Goal: Task Accomplishment & Management: Complete application form

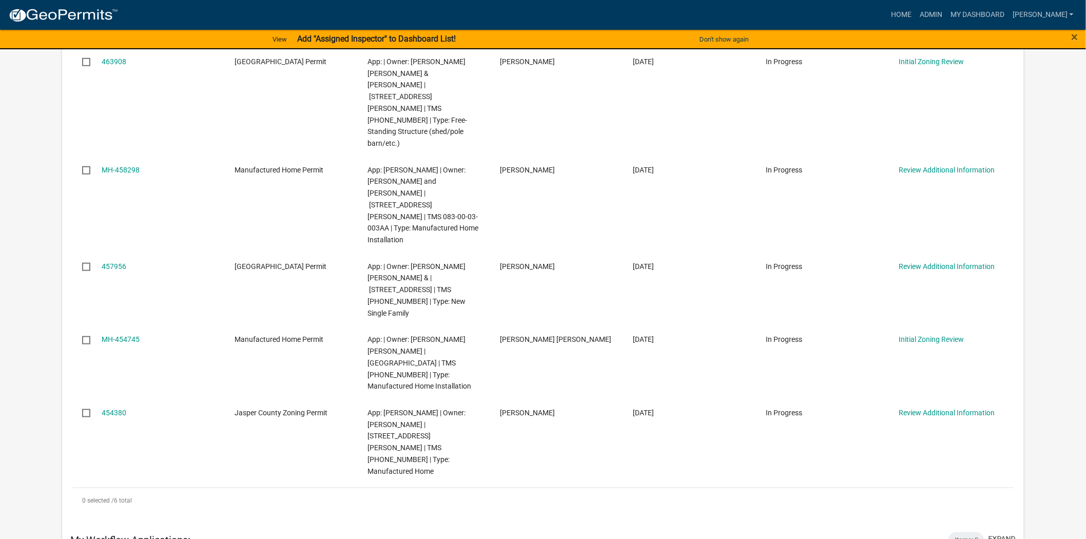
scroll to position [342, 0]
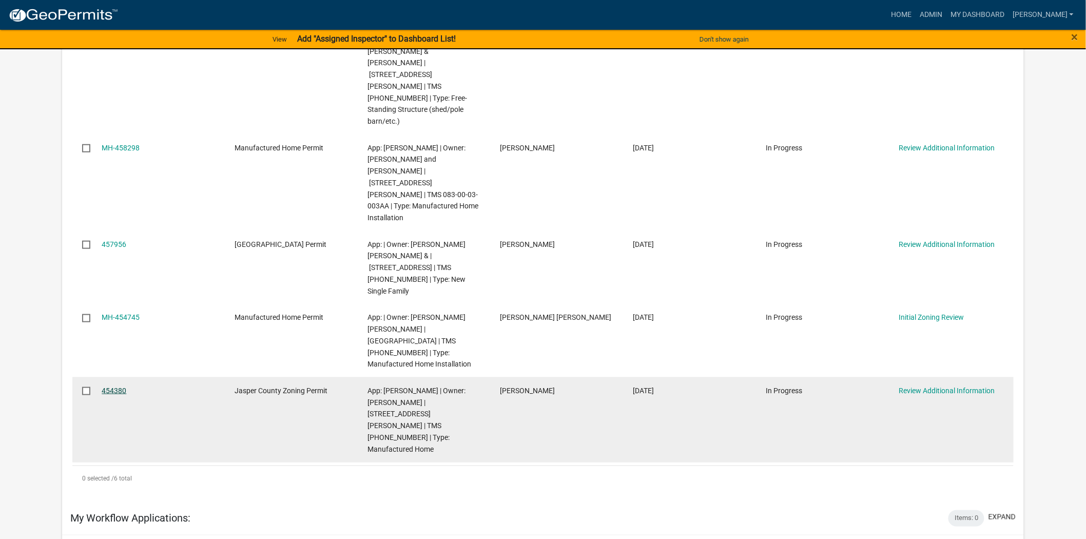
click at [122, 386] on link "454380" at bounding box center [114, 390] width 25 height 8
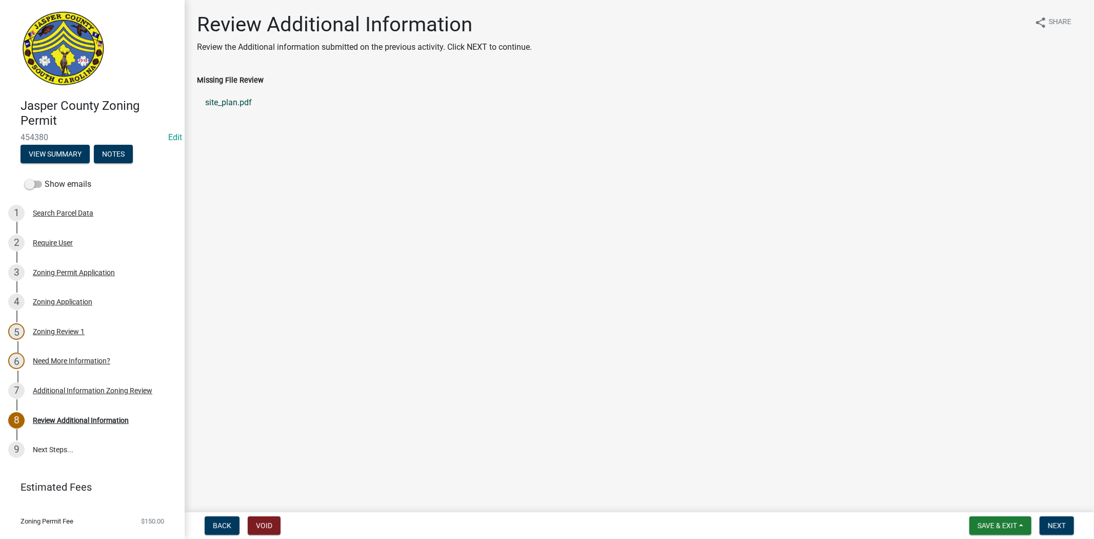
click at [233, 100] on link "site_plan.pdf" at bounding box center [639, 102] width 885 height 25
click at [45, 280] on link "3 Zoning Permit Application" at bounding box center [92, 273] width 185 height 30
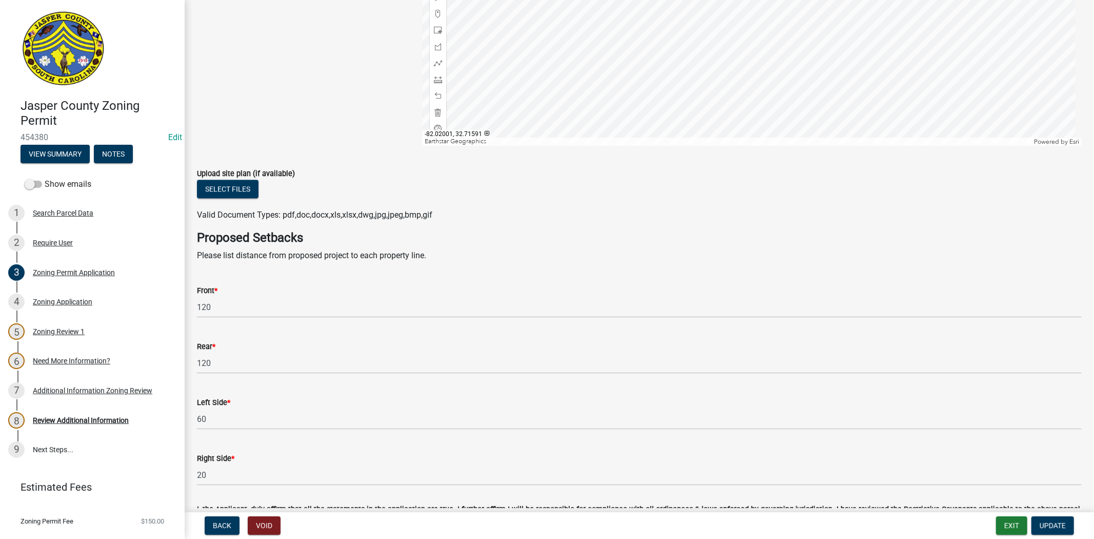
scroll to position [1938, 0]
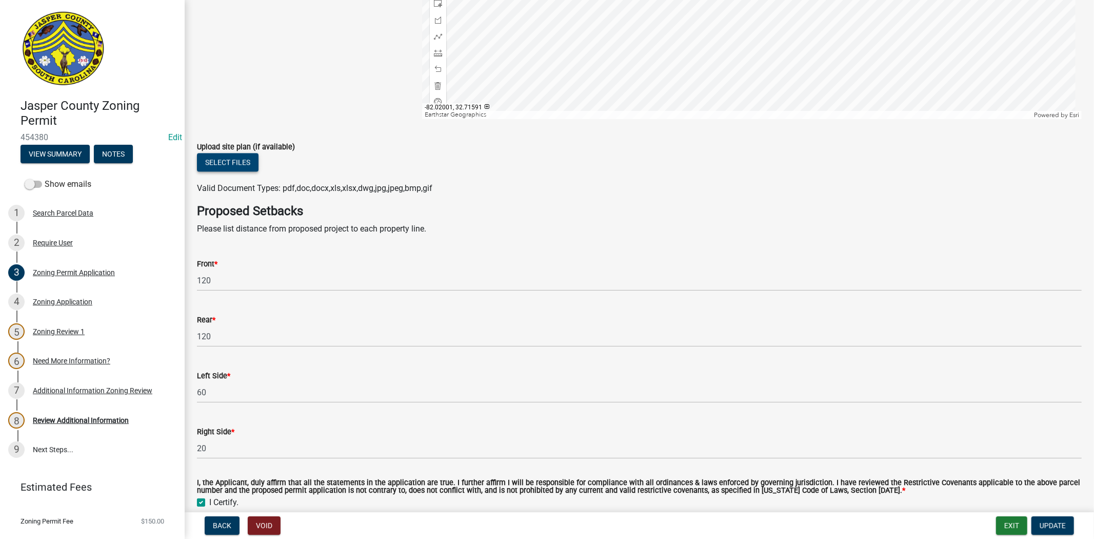
click at [221, 162] on button "Select files" at bounding box center [228, 162] width 62 height 18
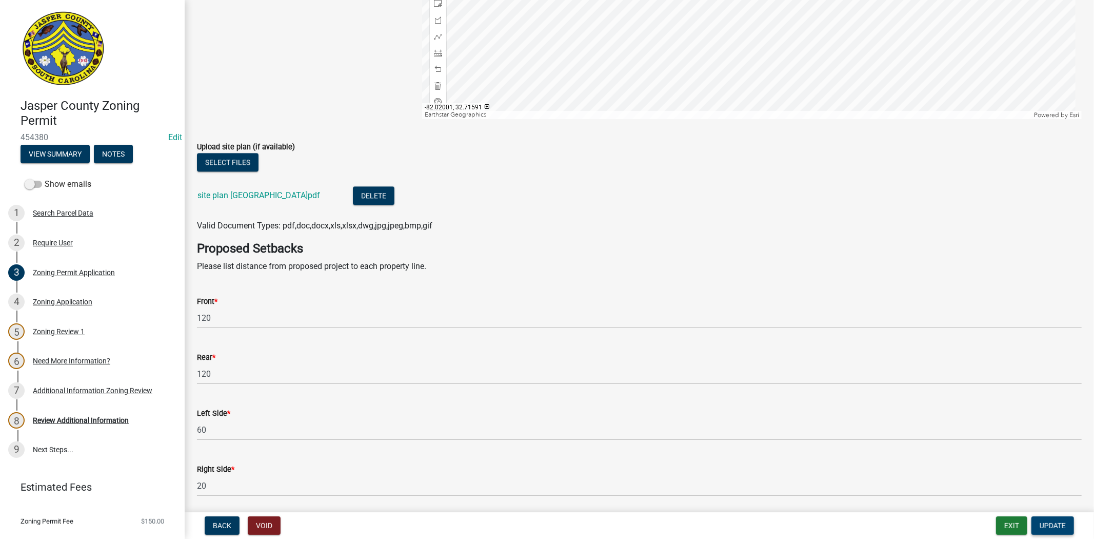
click at [1047, 521] on span "Update" at bounding box center [1053, 525] width 26 height 8
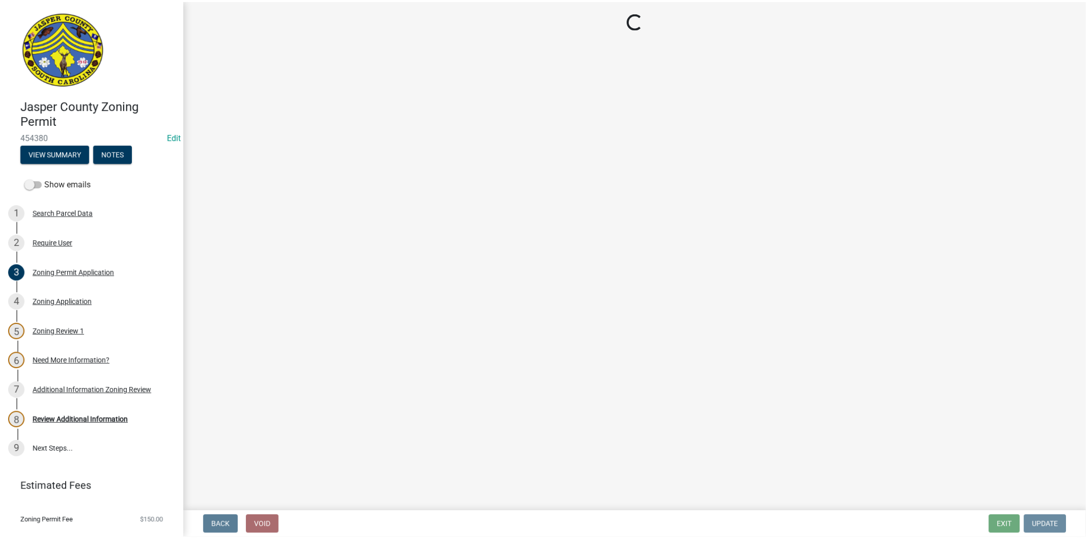
scroll to position [0, 0]
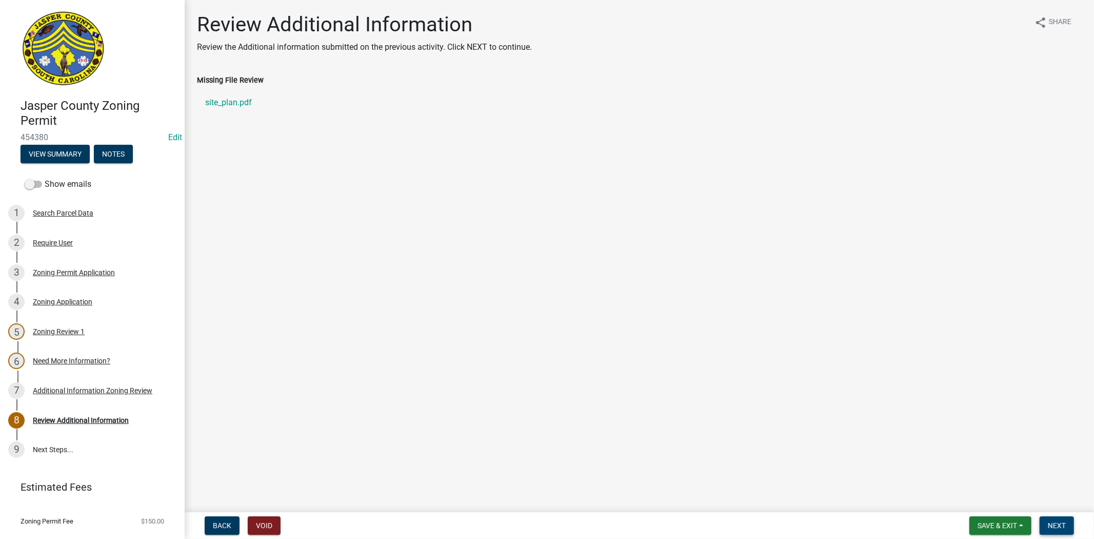
click at [1052, 524] on span "Next" at bounding box center [1057, 525] width 18 height 8
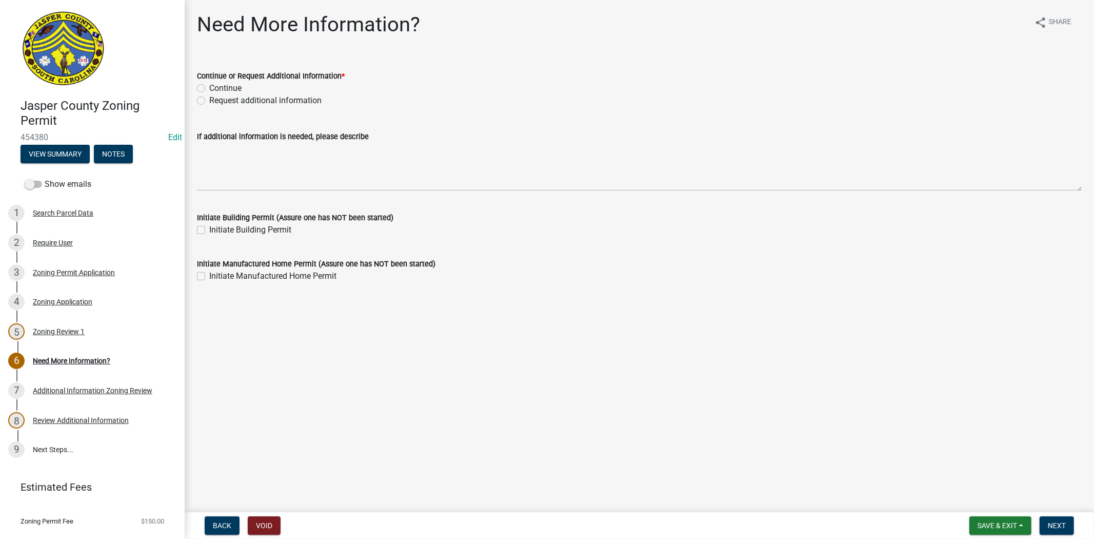
click at [209, 89] on label "Continue" at bounding box center [225, 88] width 32 height 12
click at [209, 89] on input "Continue" at bounding box center [212, 85] width 7 height 7
radio input "true"
click at [1048, 524] on span "Next" at bounding box center [1057, 525] width 18 height 8
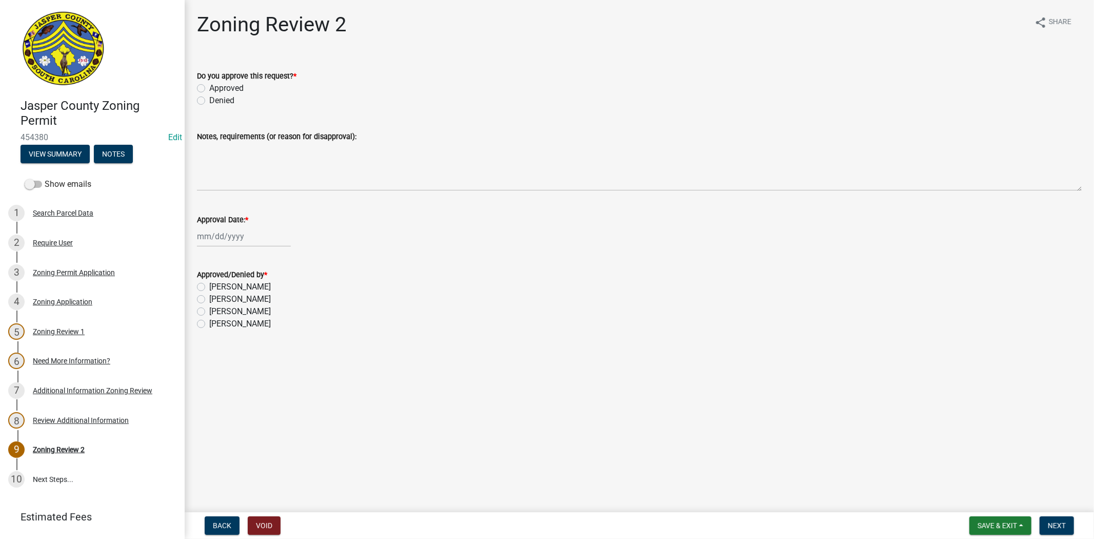
click at [209, 87] on label "Approved" at bounding box center [226, 88] width 34 height 12
click at [209, 87] on input "Approved" at bounding box center [212, 85] width 7 height 7
radio input "true"
click at [227, 238] on div at bounding box center [244, 236] width 94 height 21
select select "8"
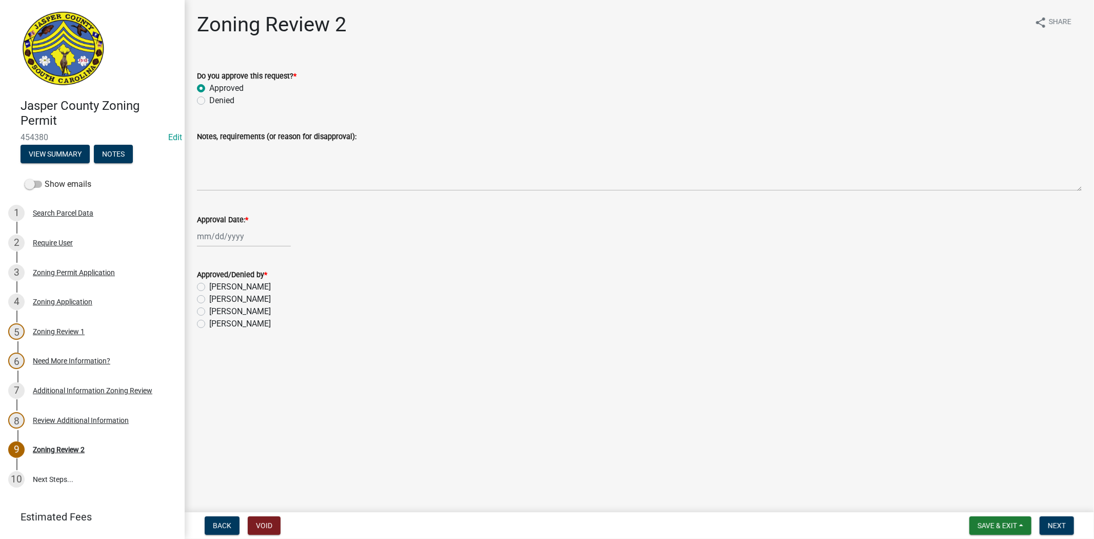
select select "2025"
click at [205, 341] on div "18" at bounding box center [207, 339] width 16 height 16
type input "[DATE]"
click at [209, 325] on label "[PERSON_NAME]" at bounding box center [240, 324] width 62 height 12
click at [209, 324] on input "[PERSON_NAME]" at bounding box center [212, 321] width 7 height 7
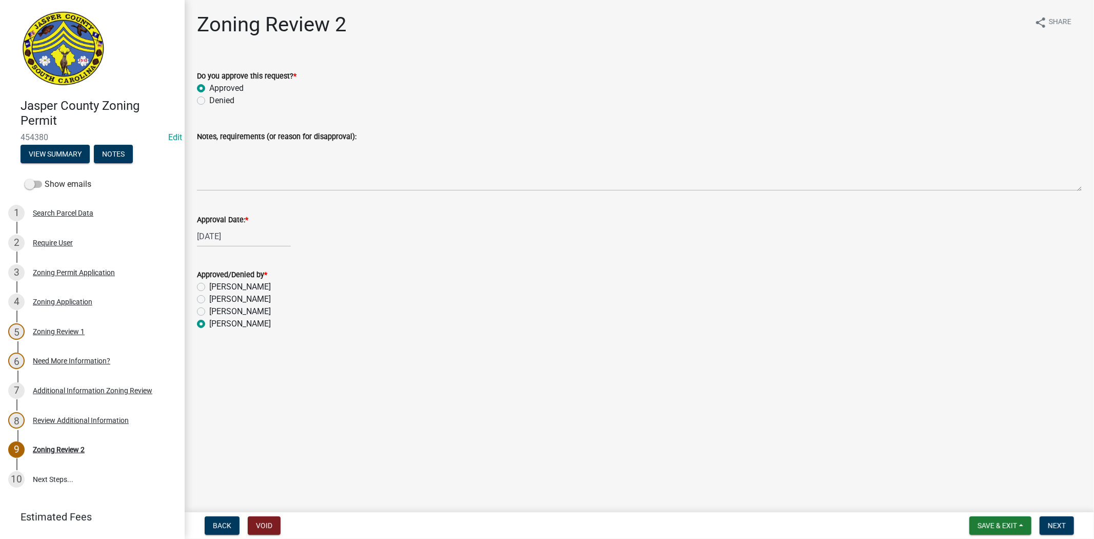
radio input "true"
click at [1059, 524] on span "Next" at bounding box center [1057, 525] width 18 height 8
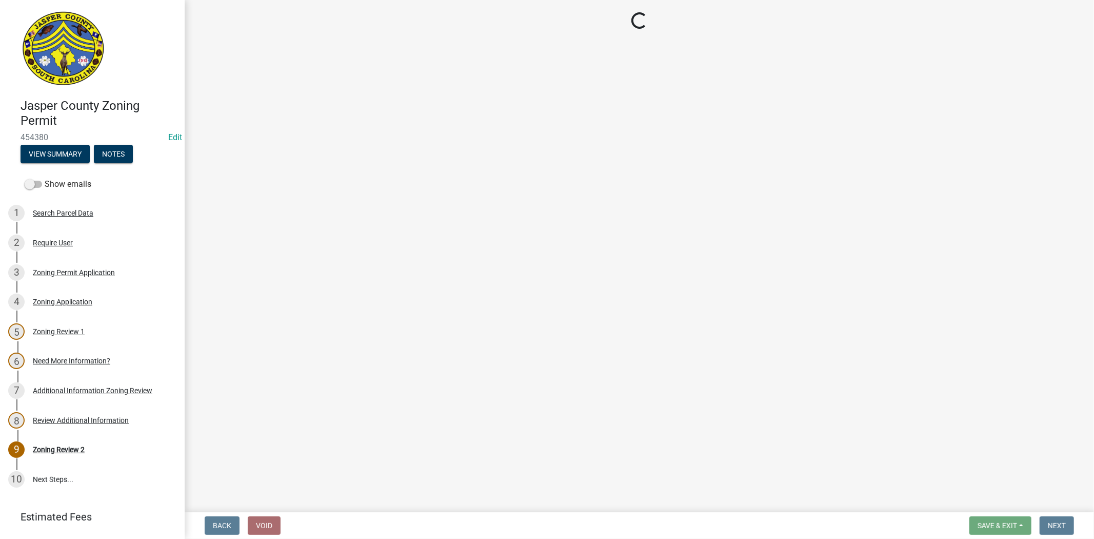
select select "3: 3"
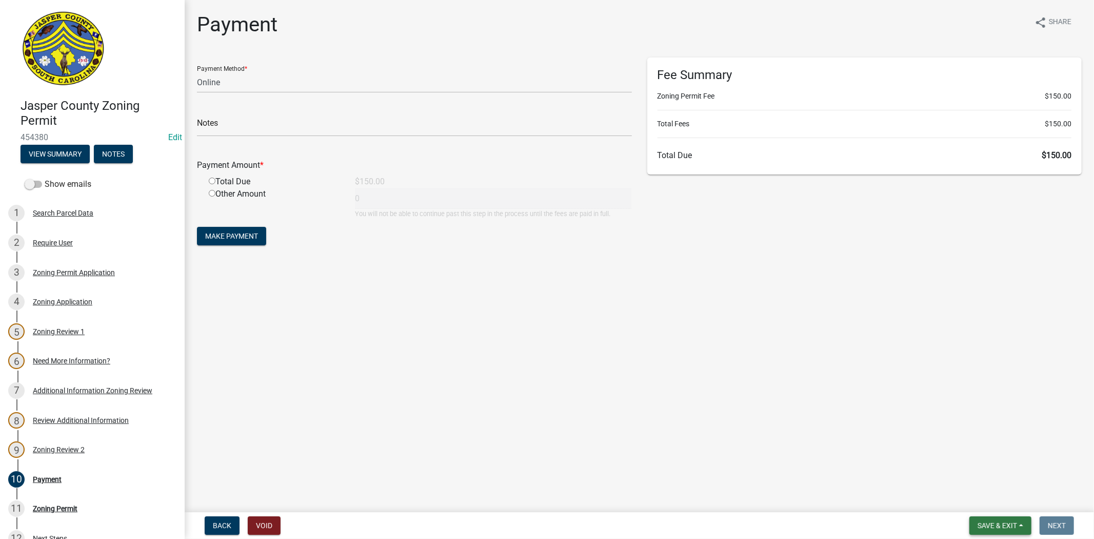
click at [1017, 530] on button "Save & Exit" at bounding box center [1001, 525] width 62 height 18
click at [1007, 499] on button "Save & Exit" at bounding box center [991, 498] width 82 height 25
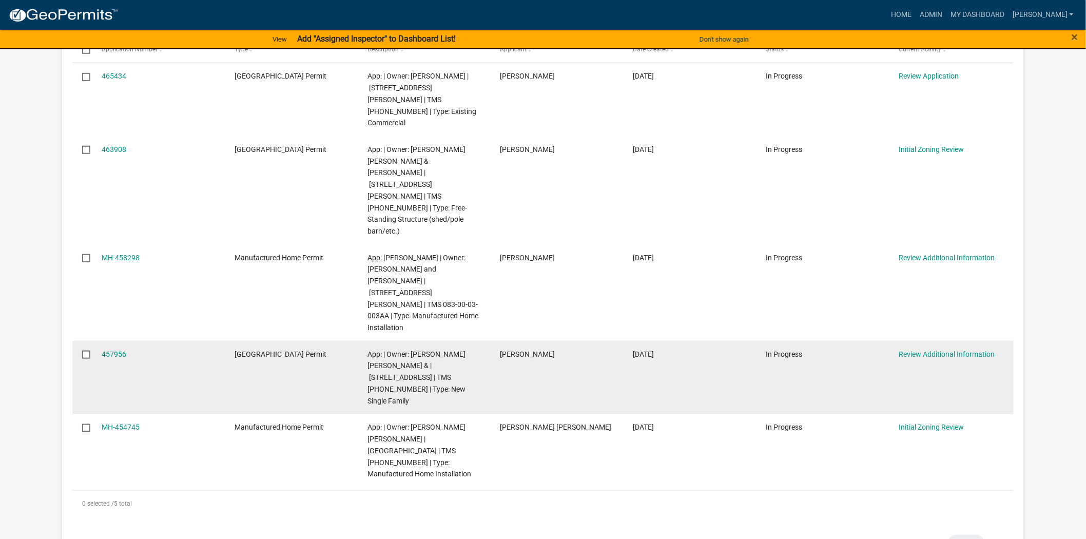
scroll to position [171, 0]
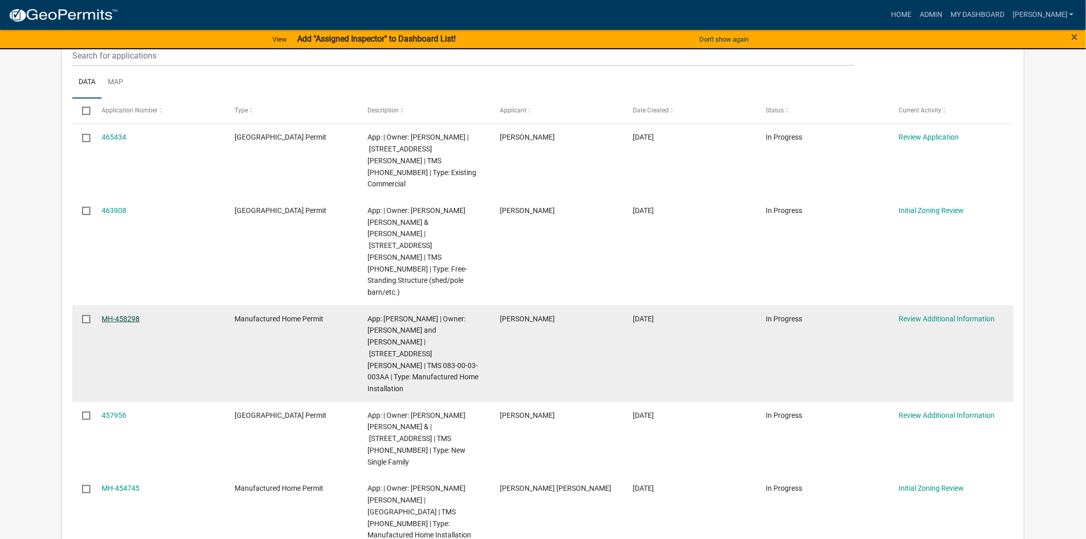
click at [135, 314] on link "MH-458298" at bounding box center [121, 318] width 38 height 8
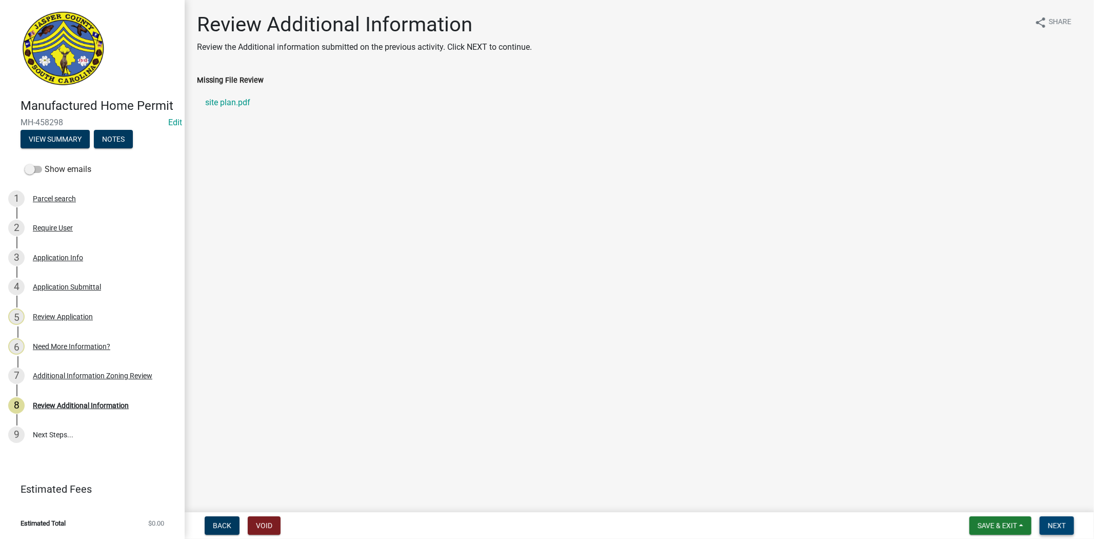
click at [1051, 523] on span "Next" at bounding box center [1057, 525] width 18 height 8
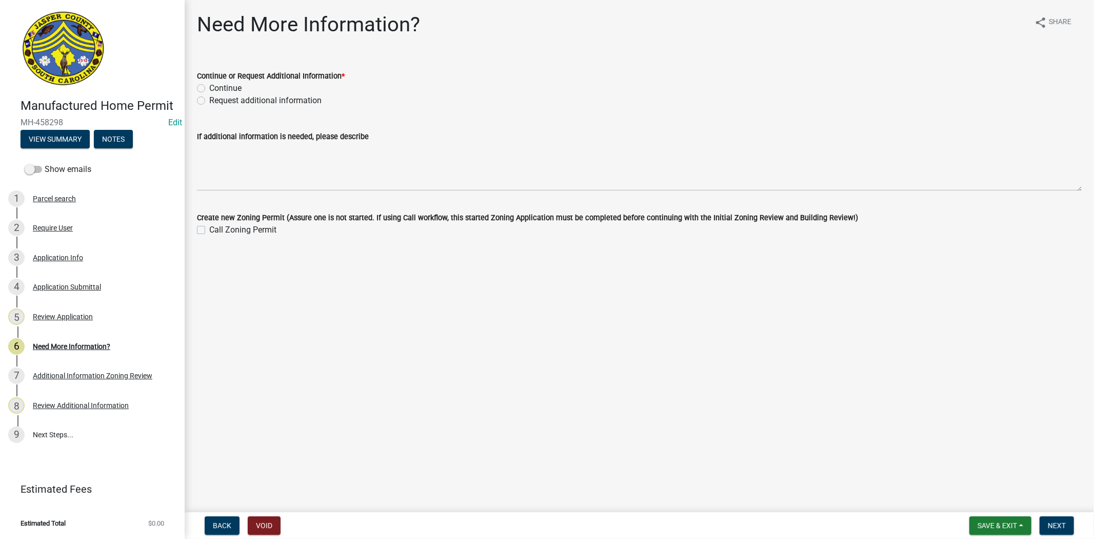
click at [209, 101] on label "Request additional information" at bounding box center [265, 100] width 112 height 12
click at [209, 101] on input "Request additional information" at bounding box center [212, 97] width 7 height 7
radio input "true"
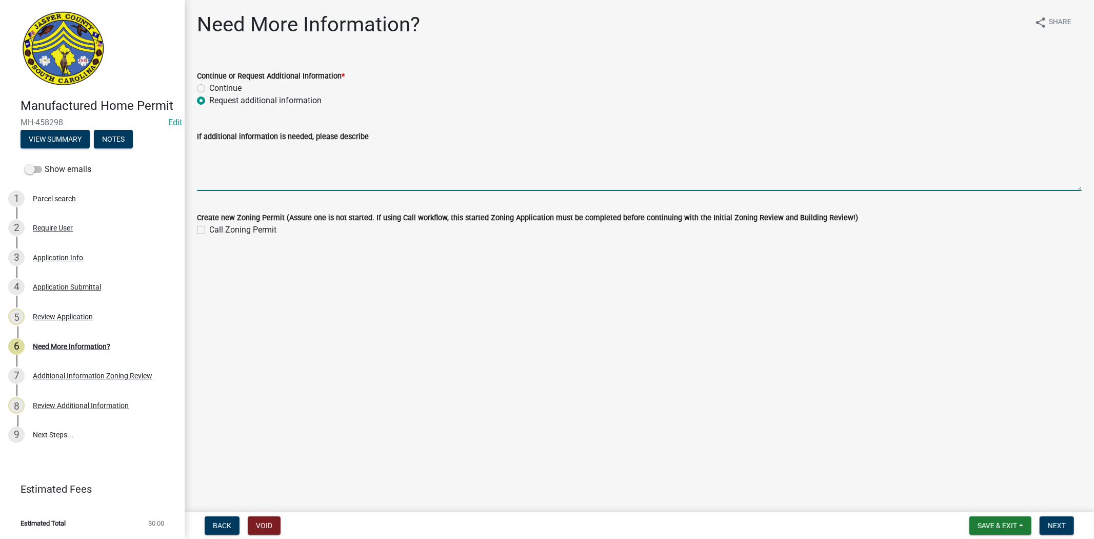
click at [208, 145] on textarea "If additional information is needed, please describe" at bounding box center [639, 167] width 885 height 48
type textarea "please provide the moving permit for the old mobile home"
click at [1054, 522] on span "Next" at bounding box center [1057, 525] width 18 height 8
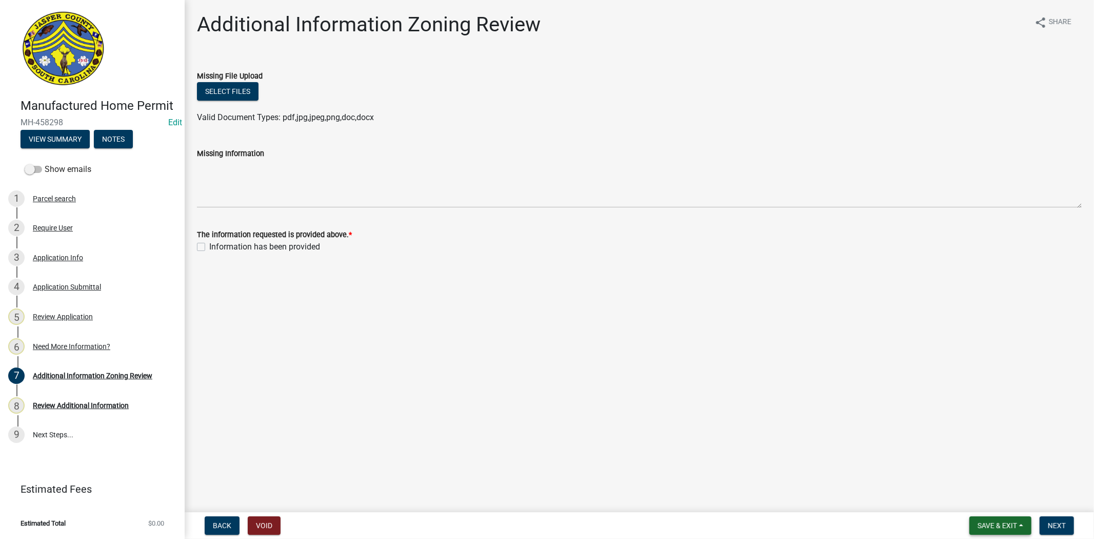
drag, startPoint x: 974, startPoint y: 524, endPoint x: 975, endPoint y: 505, distance: 19.0
click at [976, 522] on button "Save & Exit" at bounding box center [1001, 525] width 62 height 18
click at [971, 500] on button "Save & Exit" at bounding box center [991, 498] width 82 height 25
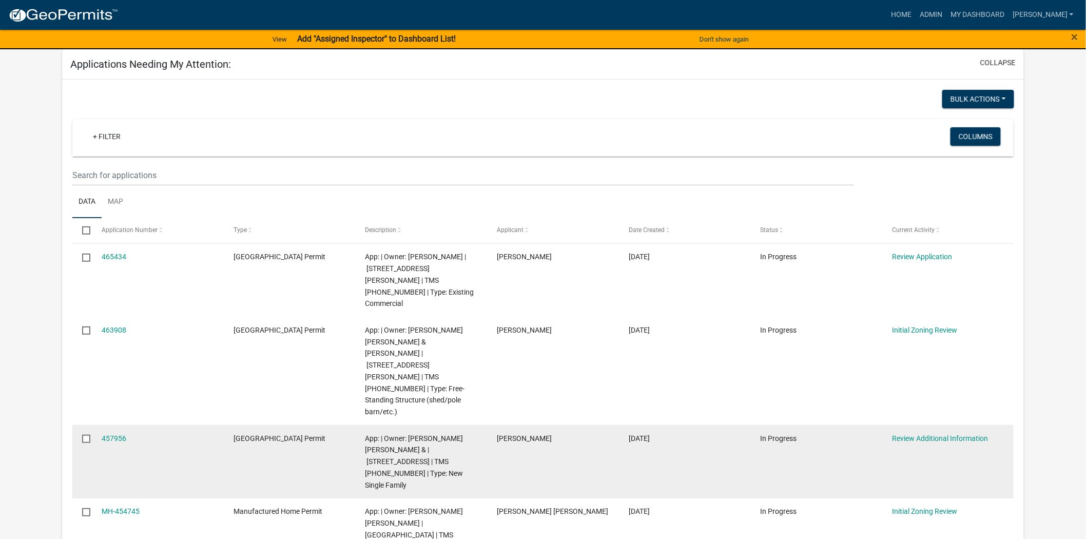
scroll to position [171, 0]
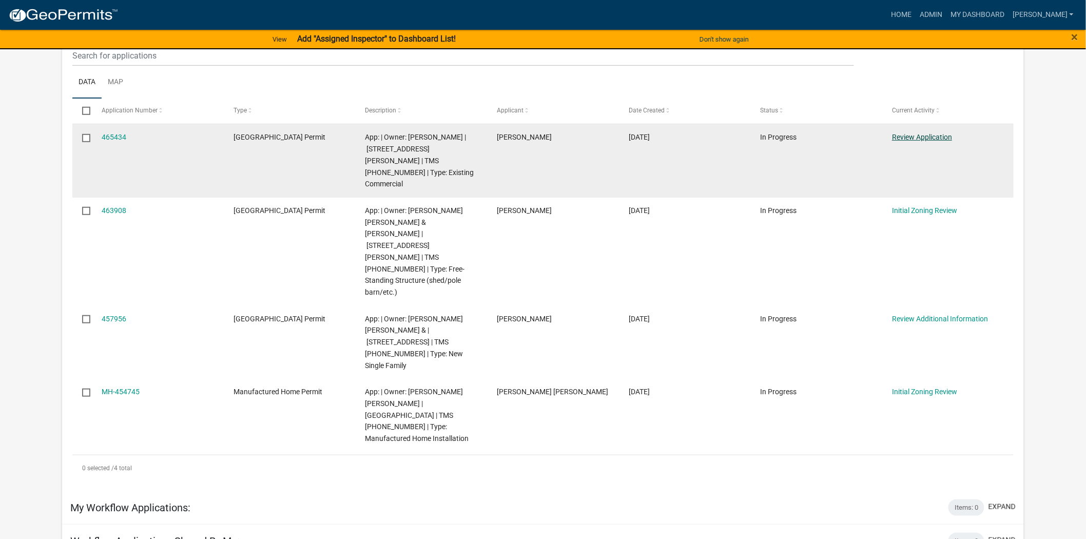
click at [911, 139] on link "Review Application" at bounding box center [922, 137] width 60 height 8
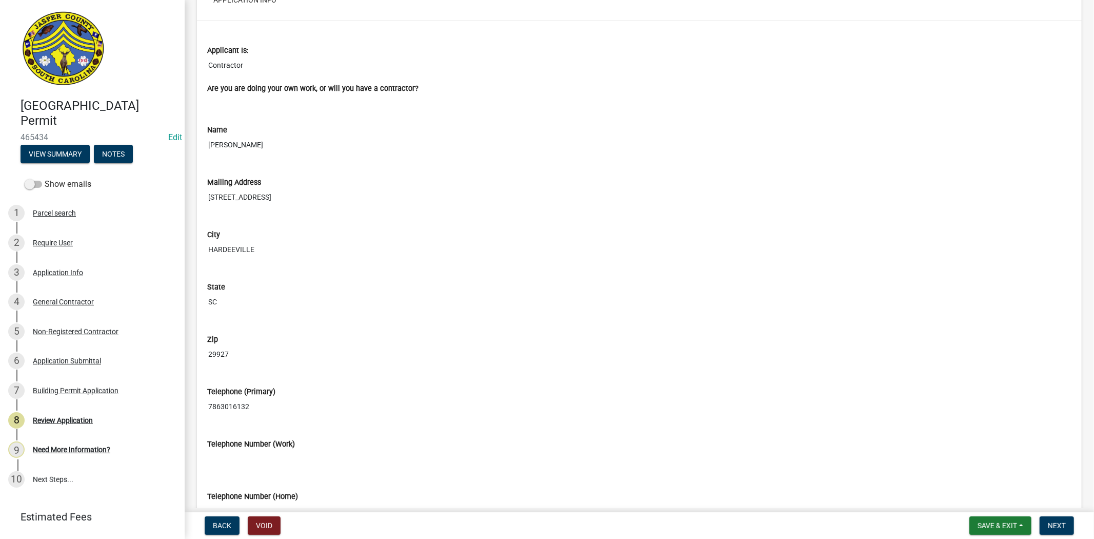
scroll to position [456, 0]
click at [108, 266] on div "3 Application Info" at bounding box center [88, 272] width 160 height 16
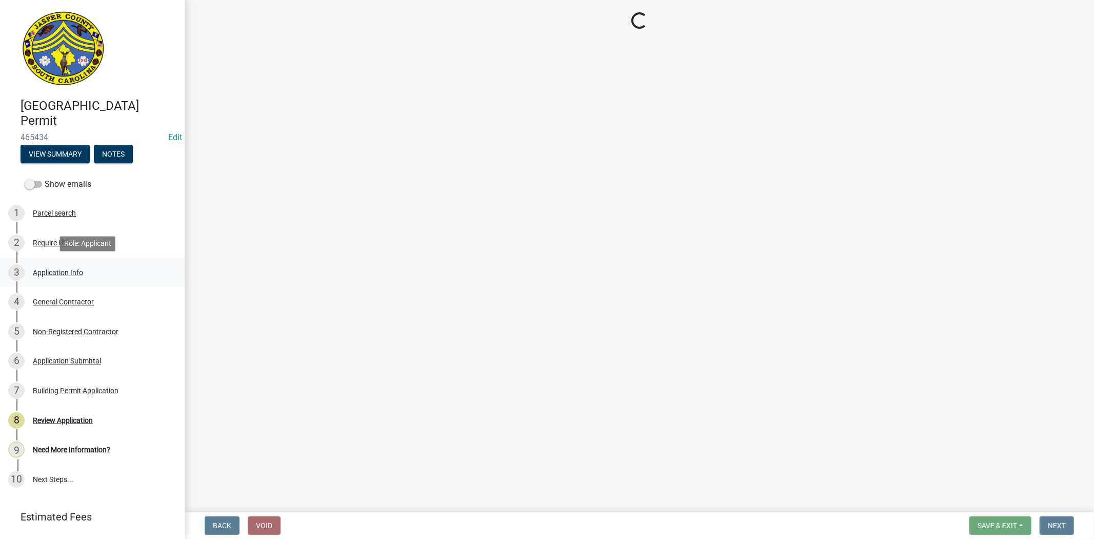
select select "9ee69ee8-4d28-486b-bc7b-e904e70aa828"
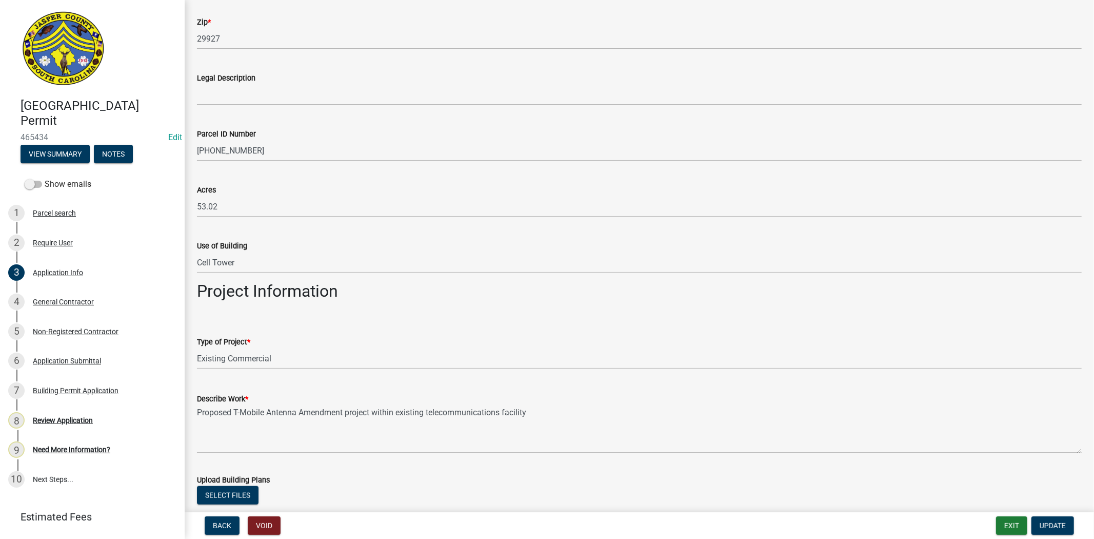
scroll to position [1026, 0]
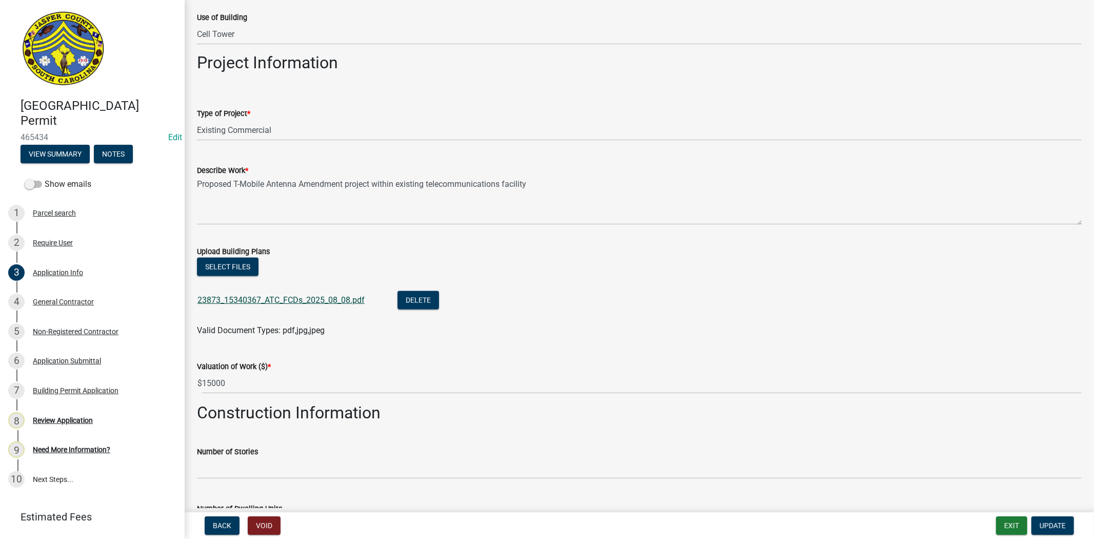
click at [275, 299] on link "23873_15340367_ATC_FCDs_2025_08_08.pdf" at bounding box center [281, 300] width 167 height 10
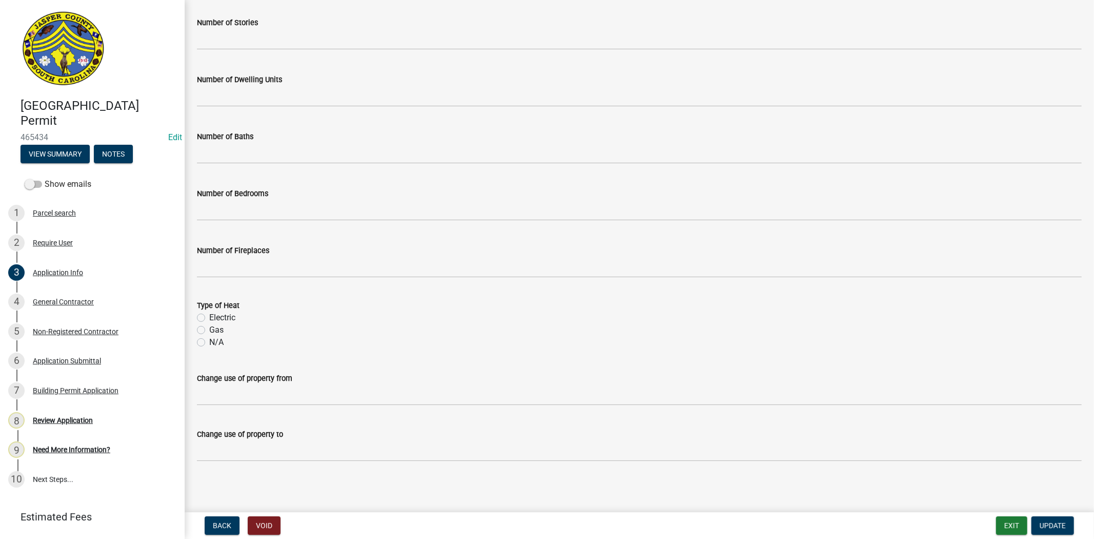
scroll to position [1455, 0]
click at [60, 300] on div "General Contractor" at bounding box center [63, 301] width 61 height 7
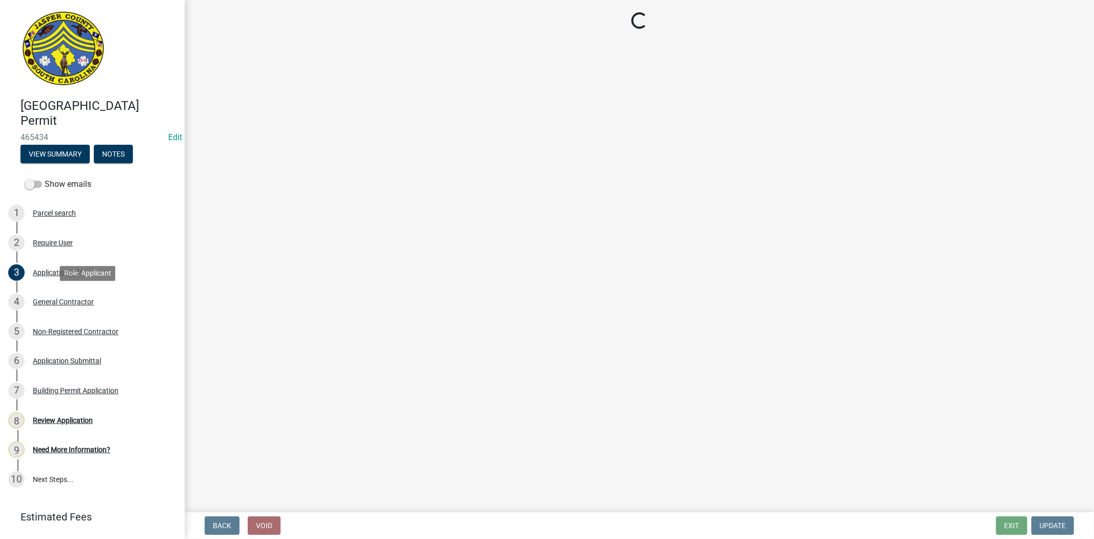
scroll to position [0, 0]
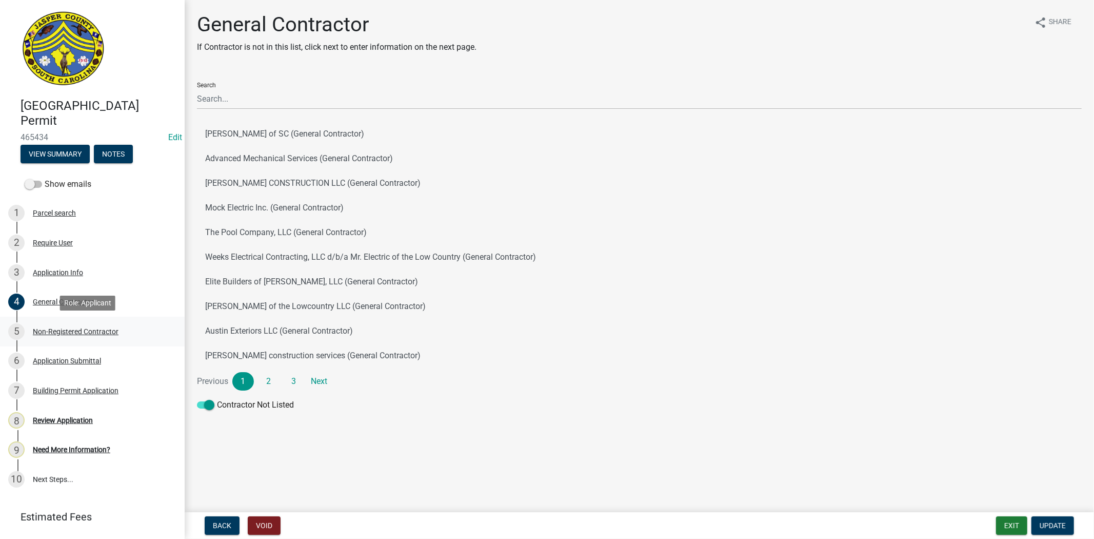
click at [50, 341] on link "5 Non-Registered Contractor" at bounding box center [92, 332] width 185 height 30
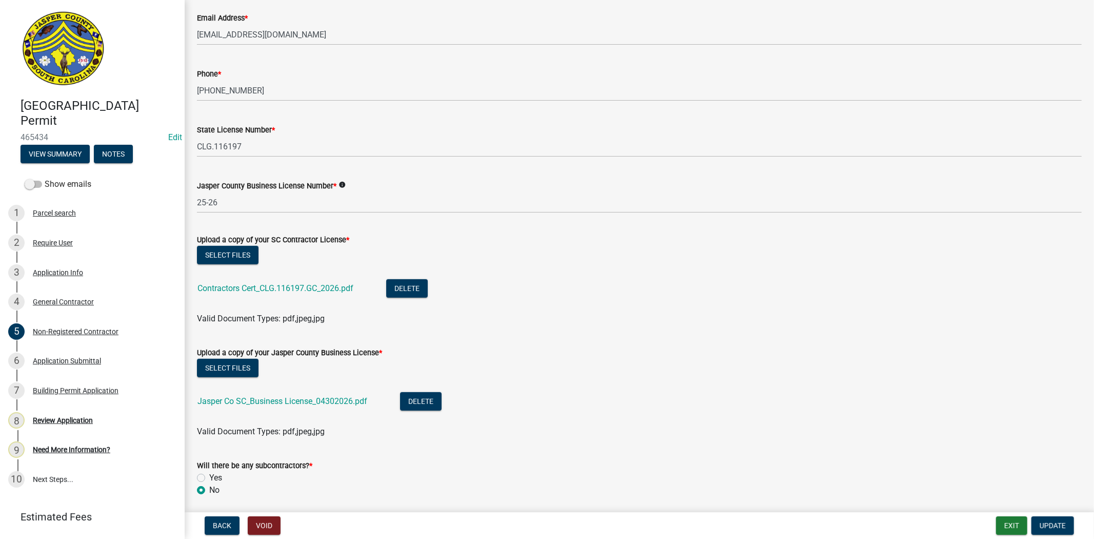
scroll to position [399, 0]
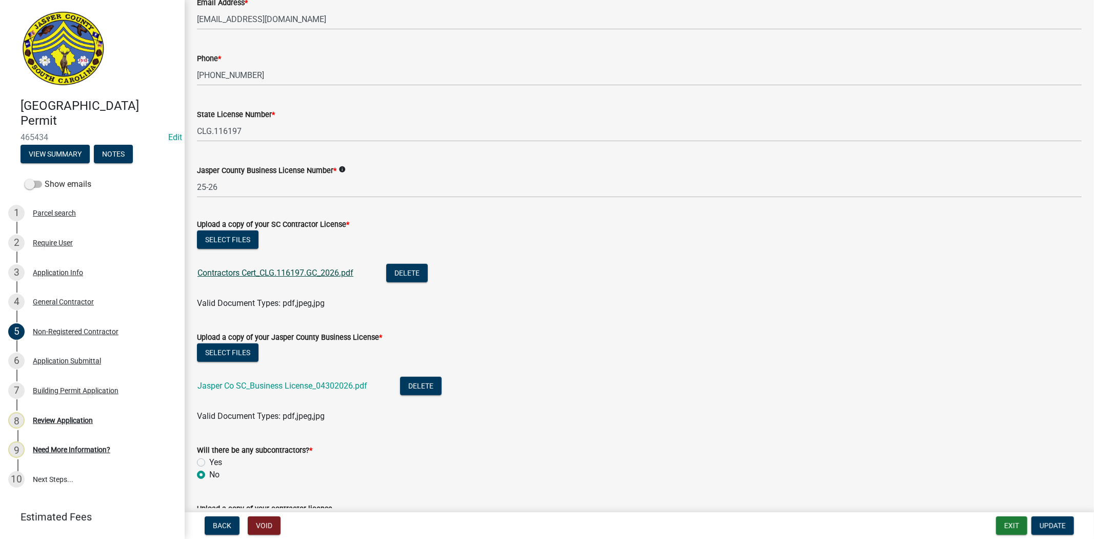
click at [332, 275] on link "Contractors Cert_CLG.116197.GC_2026.pdf" at bounding box center [276, 273] width 156 height 10
click at [221, 385] on link "Jasper Co SC_Business License_04302026.pdf" at bounding box center [283, 386] width 170 height 10
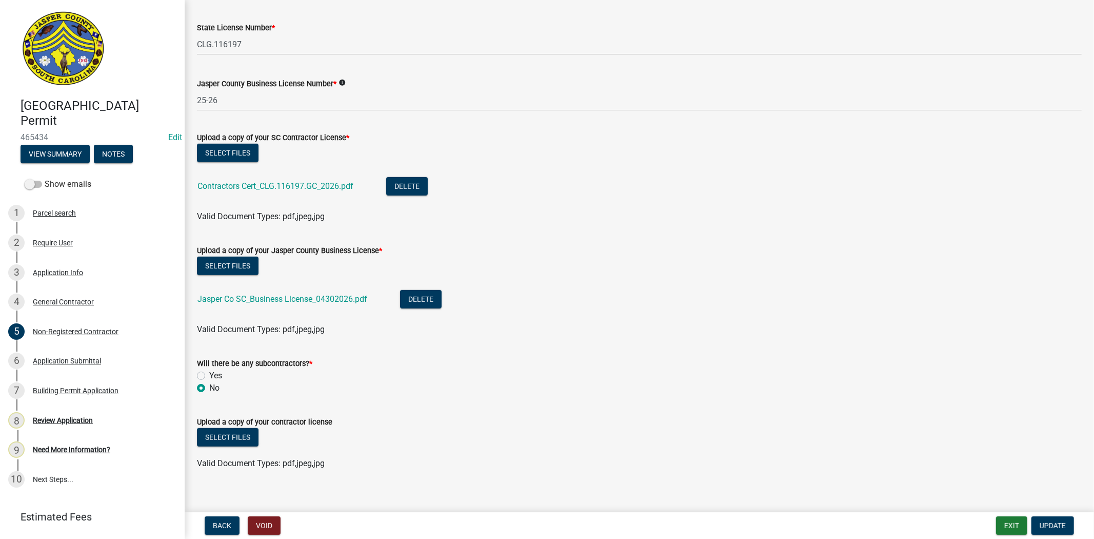
scroll to position [496, 0]
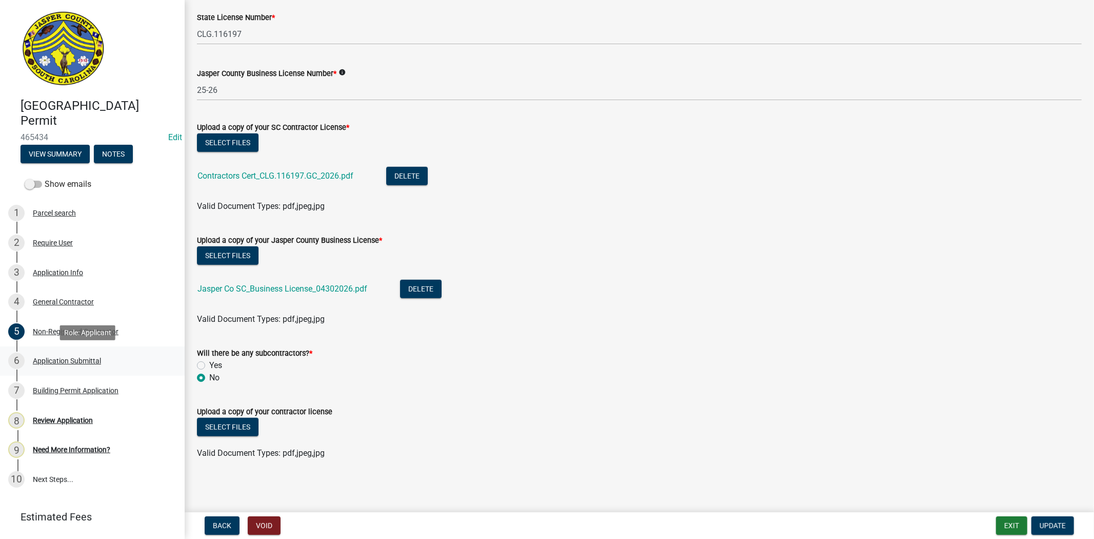
click at [121, 363] on div "6 Application Submittal" at bounding box center [88, 360] width 160 height 16
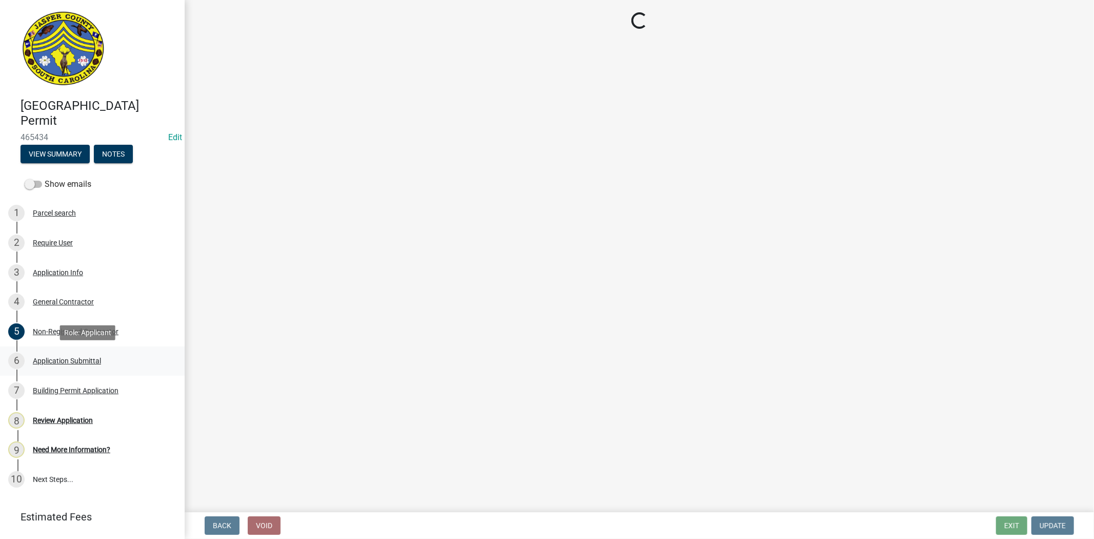
scroll to position [0, 0]
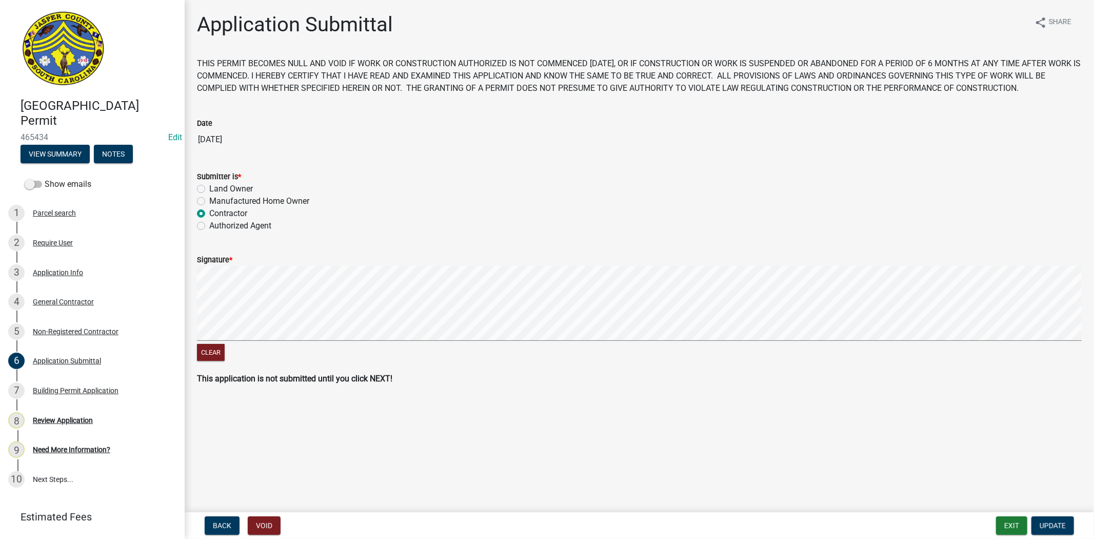
click at [114, 280] on link "3 Application Info" at bounding box center [92, 273] width 185 height 30
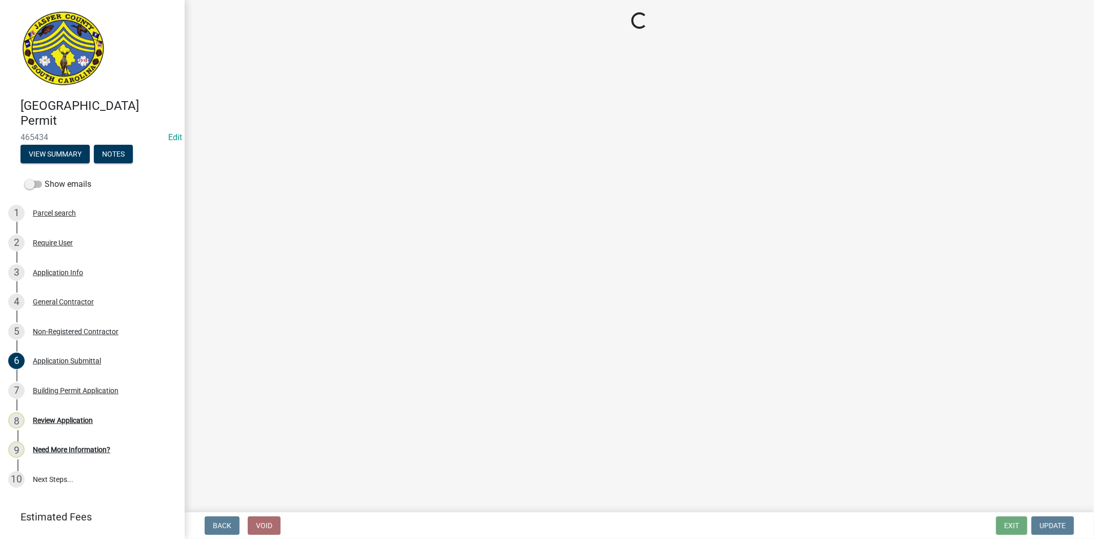
select select "9ee69ee8-4d28-486b-bc7b-e904e70aa828"
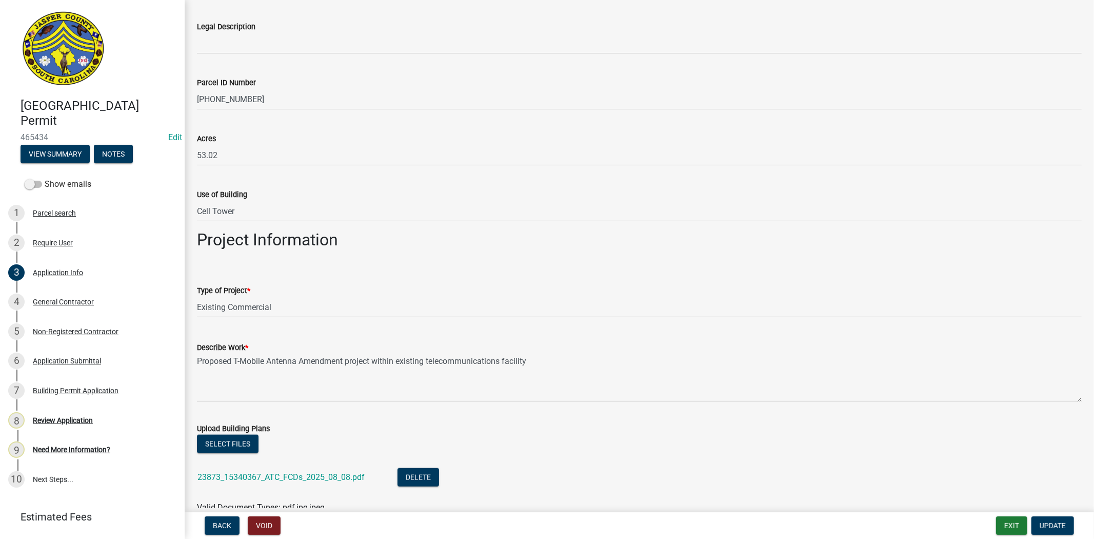
scroll to position [969, 0]
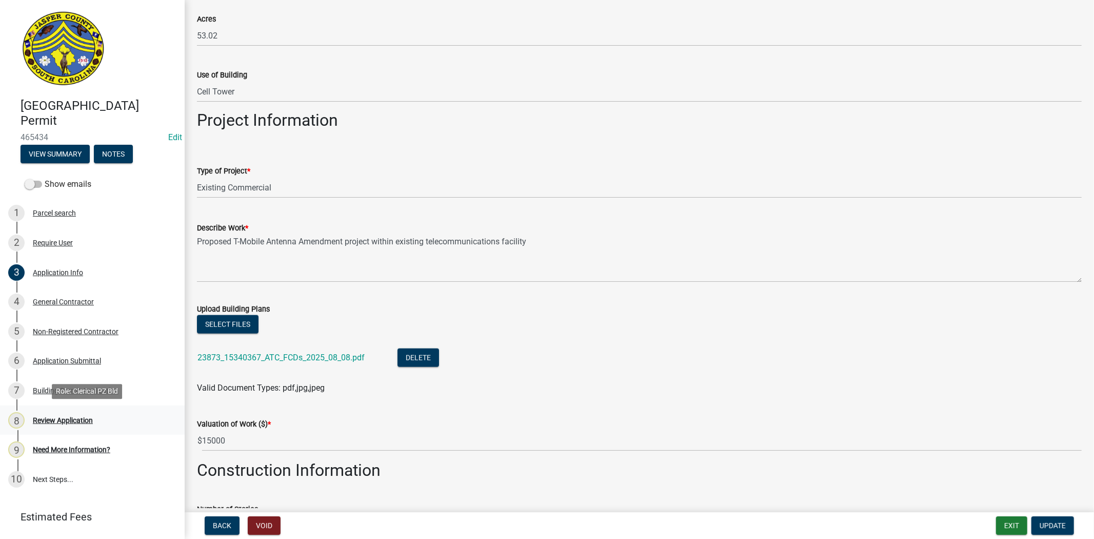
drag, startPoint x: 80, startPoint y: 420, endPoint x: 86, endPoint y: 419, distance: 6.2
click at [80, 420] on div "Review Application" at bounding box center [63, 420] width 60 height 7
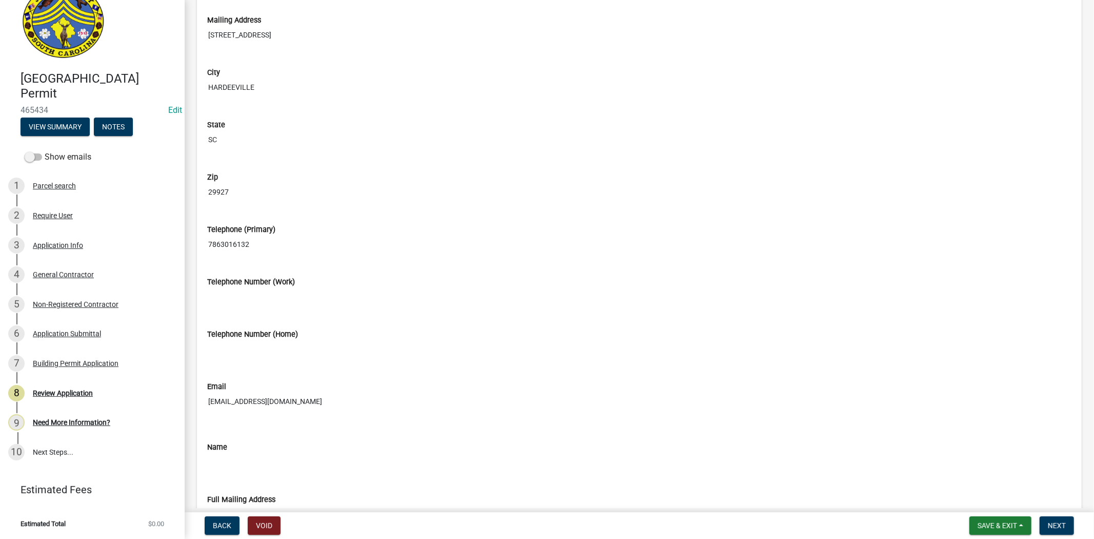
scroll to position [798, 0]
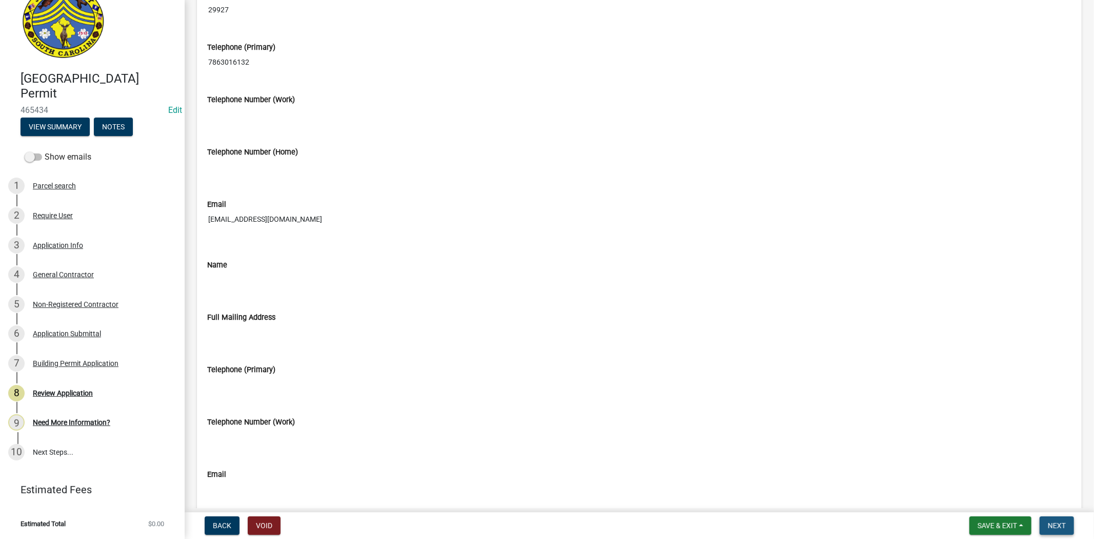
click at [1054, 522] on span "Next" at bounding box center [1057, 525] width 18 height 8
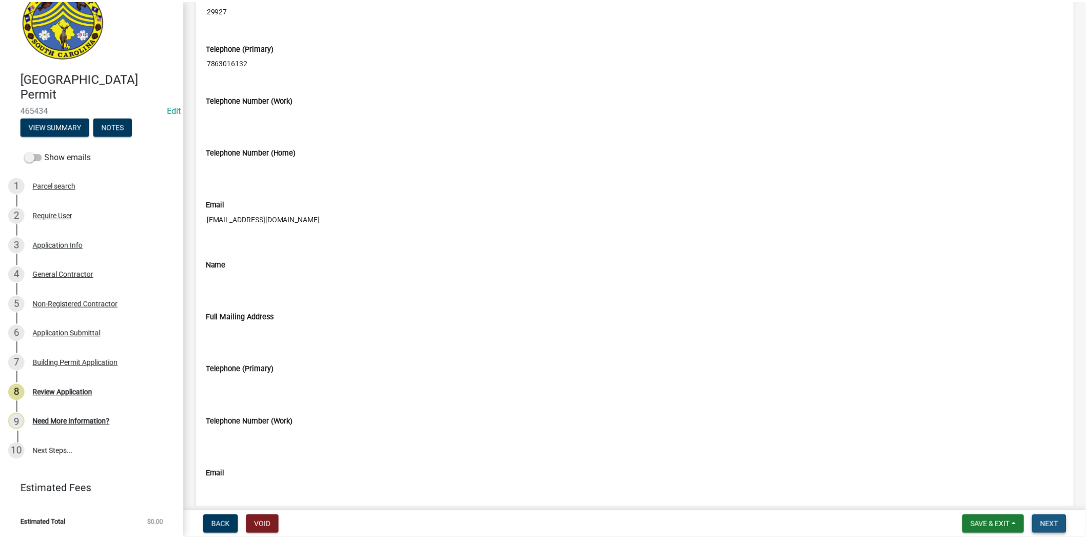
scroll to position [0, 0]
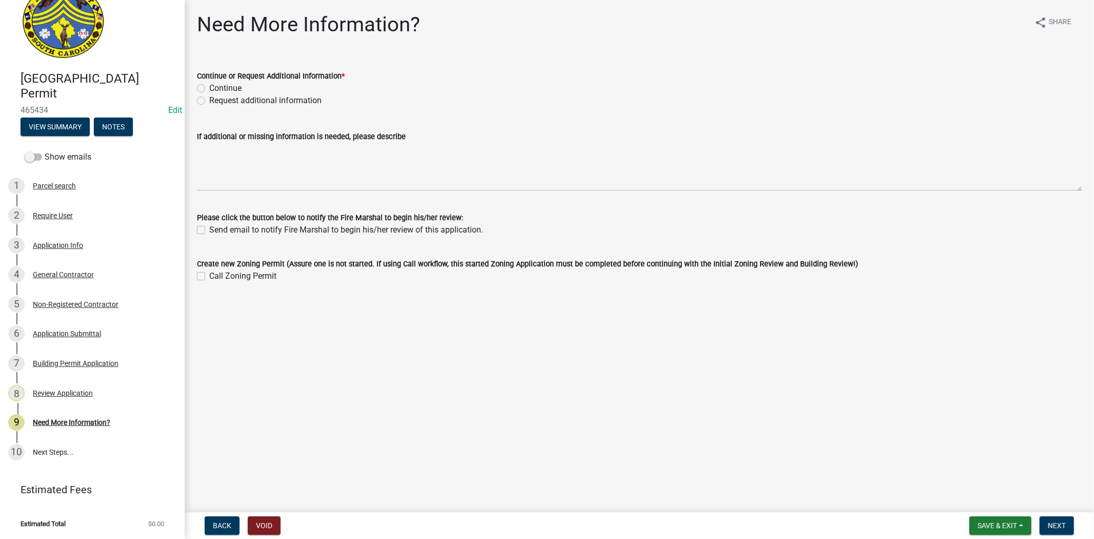
click at [209, 102] on label "Request additional information" at bounding box center [265, 100] width 112 height 12
click at [209, 101] on input "Request additional information" at bounding box center [212, 97] width 7 height 7
radio input "true"
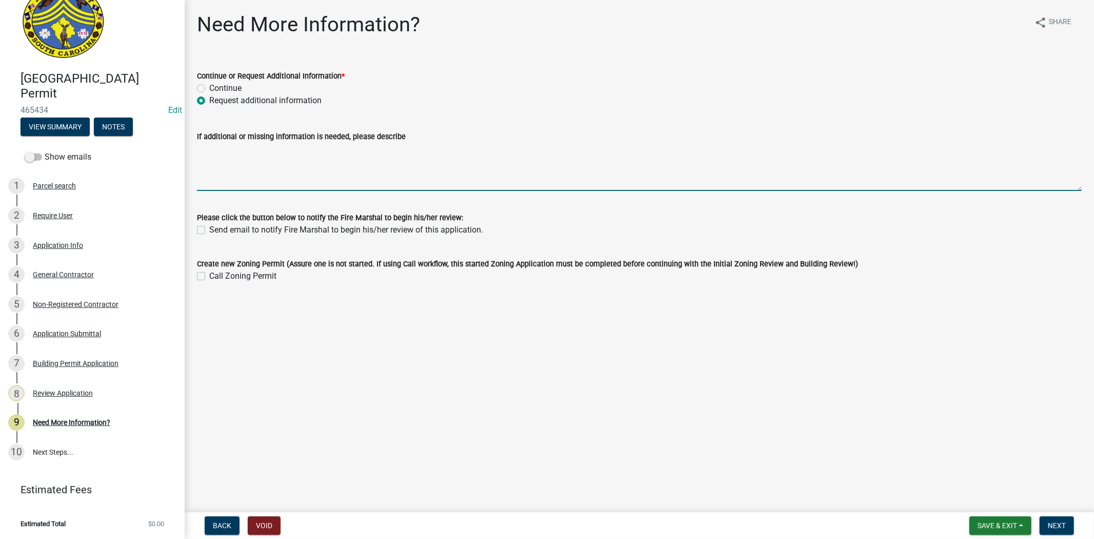
click at [258, 169] on textarea "If additional or missing information is needed, please describe" at bounding box center [639, 167] width 885 height 48
type textarea "currently waiting for building official to review plans"
click at [1057, 527] on span "Next" at bounding box center [1057, 525] width 18 height 8
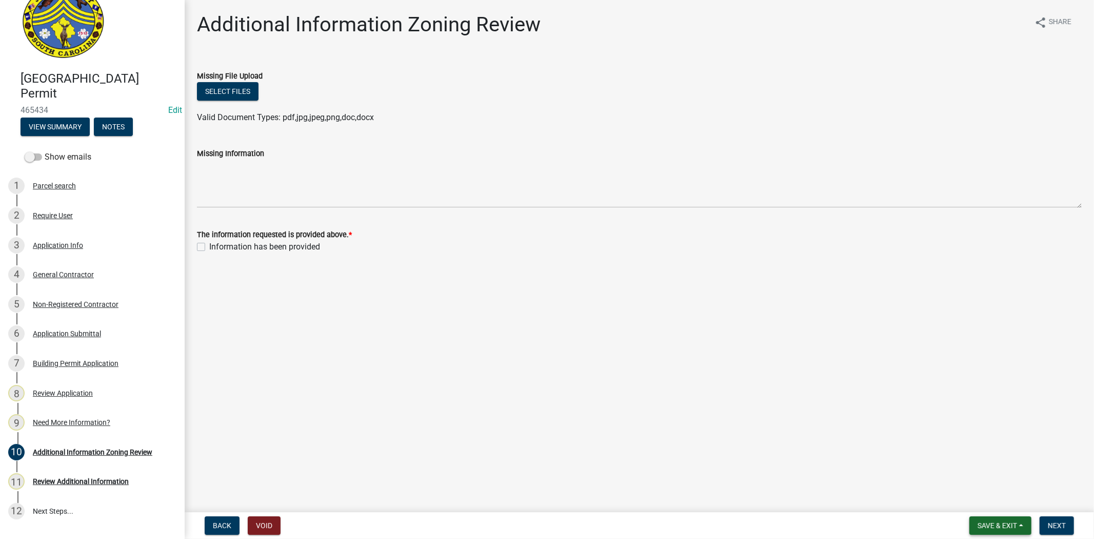
click at [1006, 529] on button "Save & Exit" at bounding box center [1001, 525] width 62 height 18
click at [997, 509] on button "Save & Exit" at bounding box center [991, 498] width 82 height 25
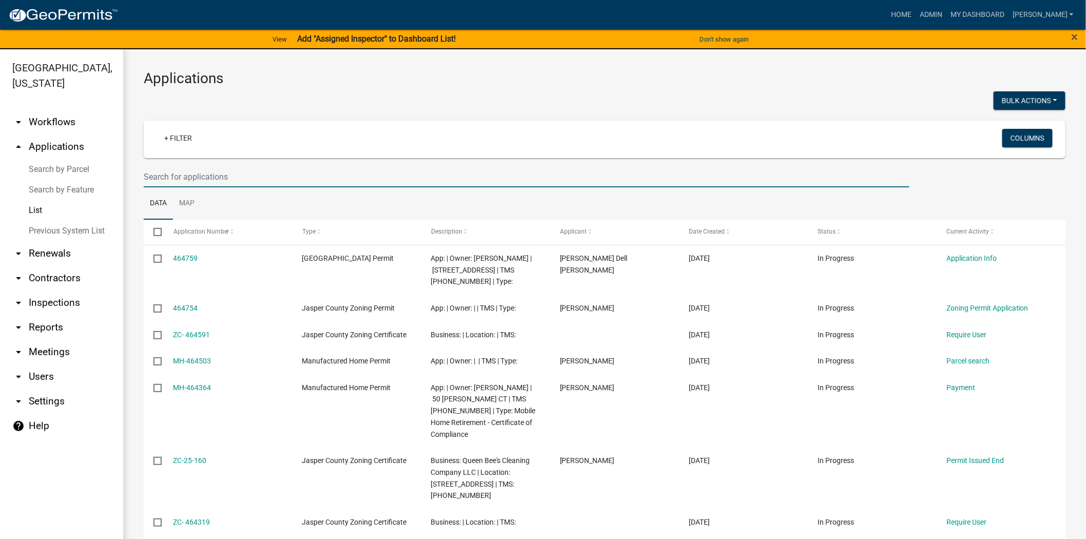
click at [186, 173] on input "text" at bounding box center [526, 176] width 765 height 21
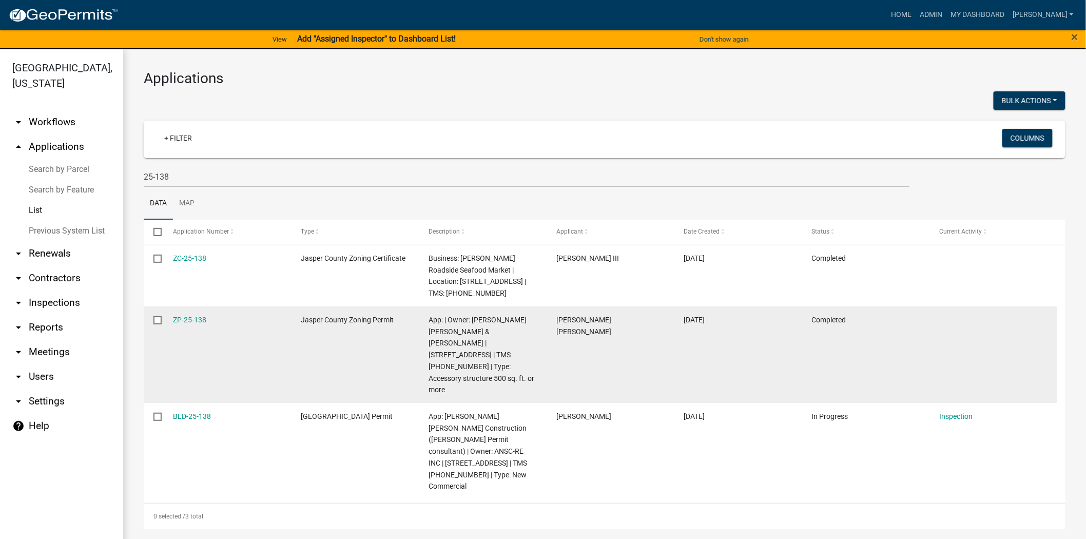
drag, startPoint x: 218, startPoint y: 396, endPoint x: 149, endPoint y: 376, distance: 71.6
click at [149, 376] on datatable-scroller "ZC-25-138 Jasper County Zoning Certificate Business: Russo's Roadside Seafood M…" at bounding box center [604, 372] width 921 height 254
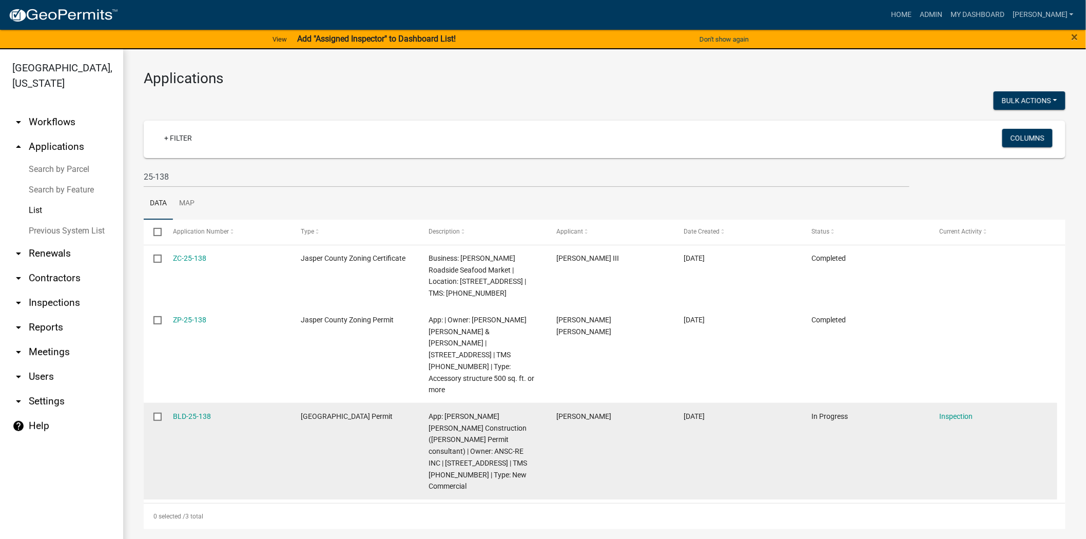
click at [192, 416] on datatable-body-cell "BLD-25-138" at bounding box center [227, 451] width 128 height 96
drag, startPoint x: 228, startPoint y: 397, endPoint x: 168, endPoint y: 392, distance: 60.7
click at [168, 403] on datatable-body-cell "BLD-25-138" at bounding box center [227, 451] width 128 height 96
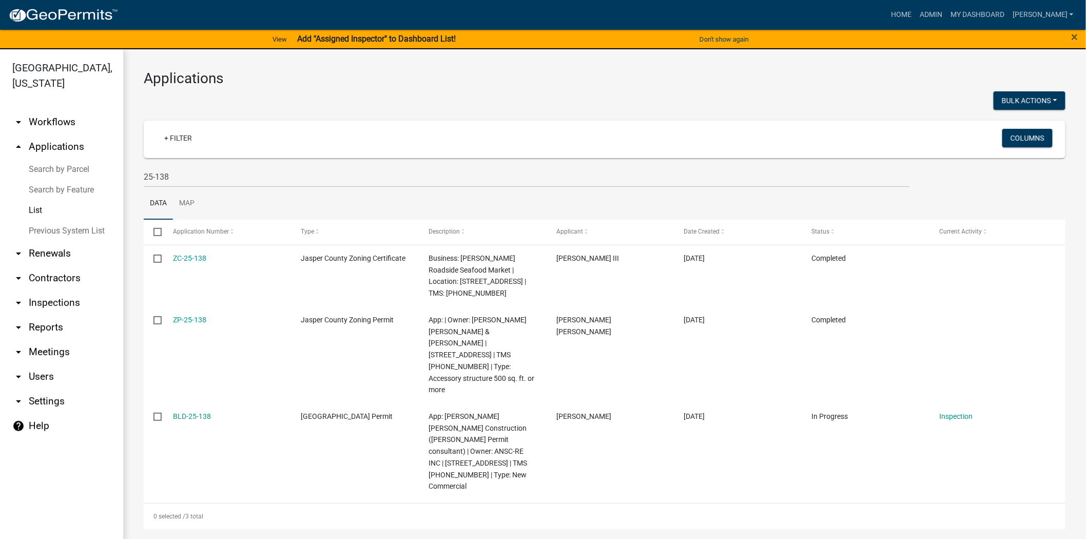
drag, startPoint x: 243, startPoint y: 498, endPoint x: 246, endPoint y: 487, distance: 11.2
click at [243, 498] on div "Applications Bulk Actions Void + Filter Columns 25-138 Data Map Select Applicat…" at bounding box center [604, 299] width 962 height 500
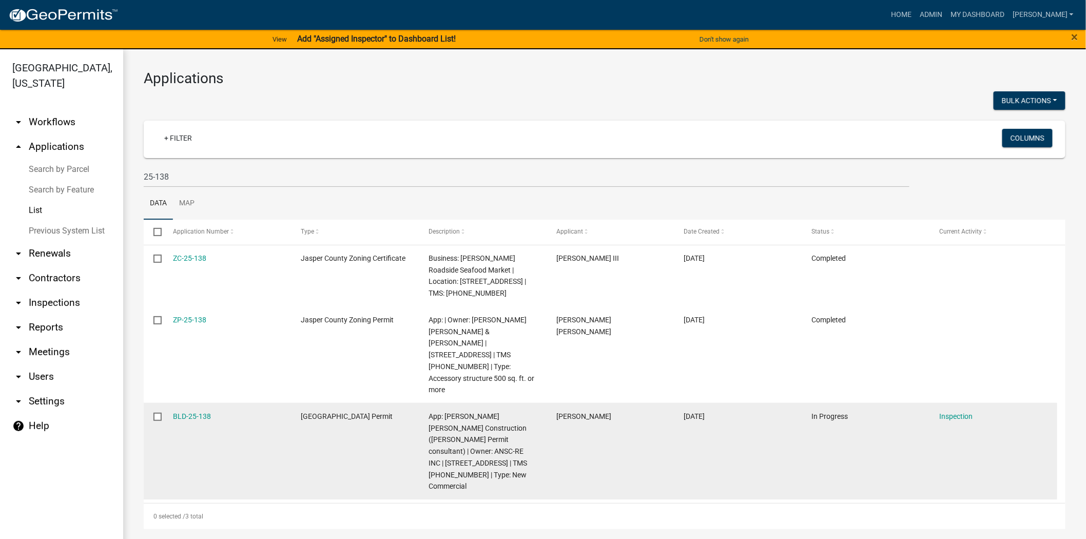
drag, startPoint x: 214, startPoint y: 390, endPoint x: 164, endPoint y: 390, distance: 50.3
click at [164, 403] on datatable-body-cell "BLD-25-138" at bounding box center [227, 451] width 128 height 96
copy link "BLD-25-138"
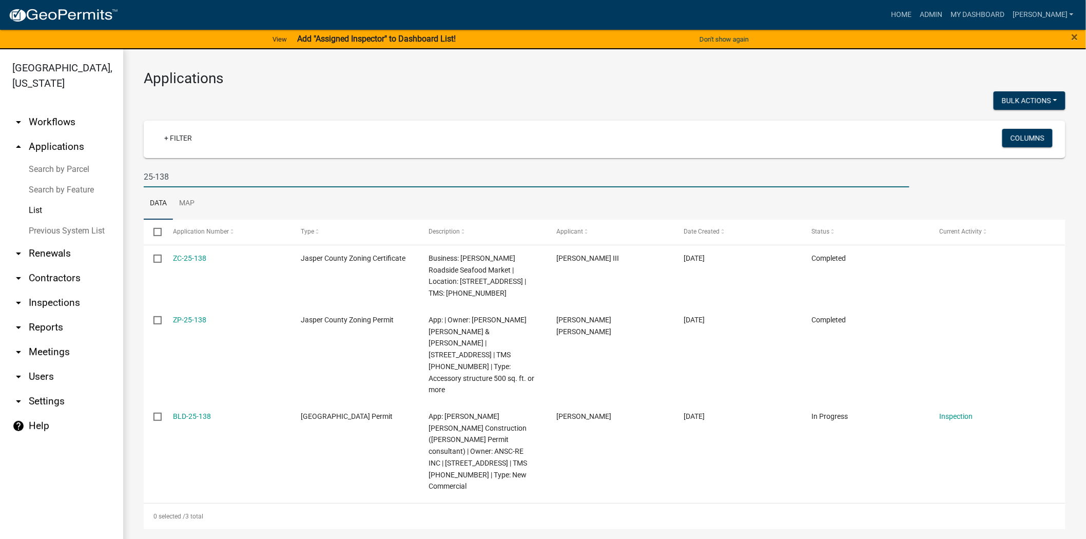
click at [190, 172] on input "25-138" at bounding box center [526, 176] width 765 height 21
type input "2"
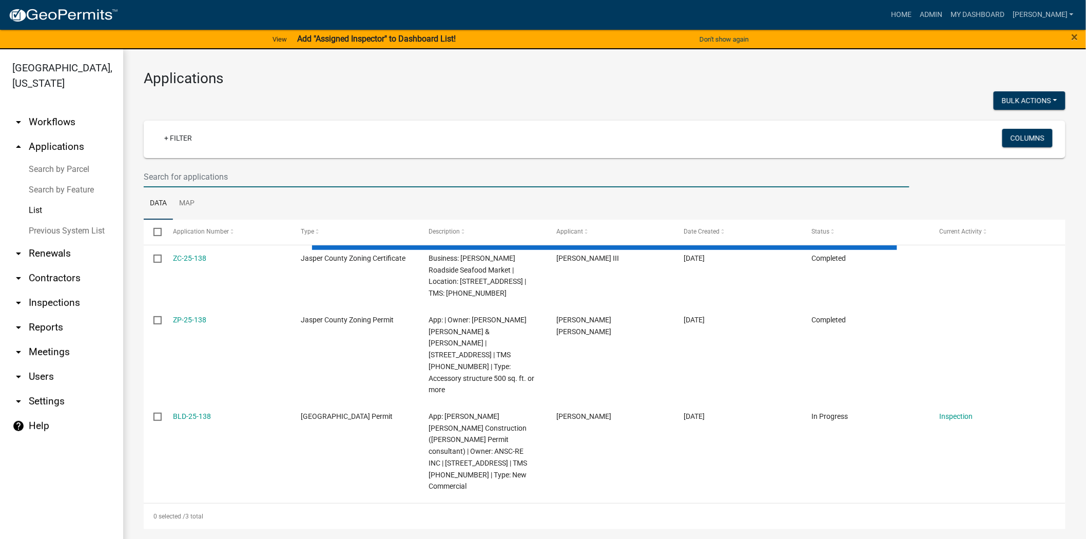
paste input "R-25-305"
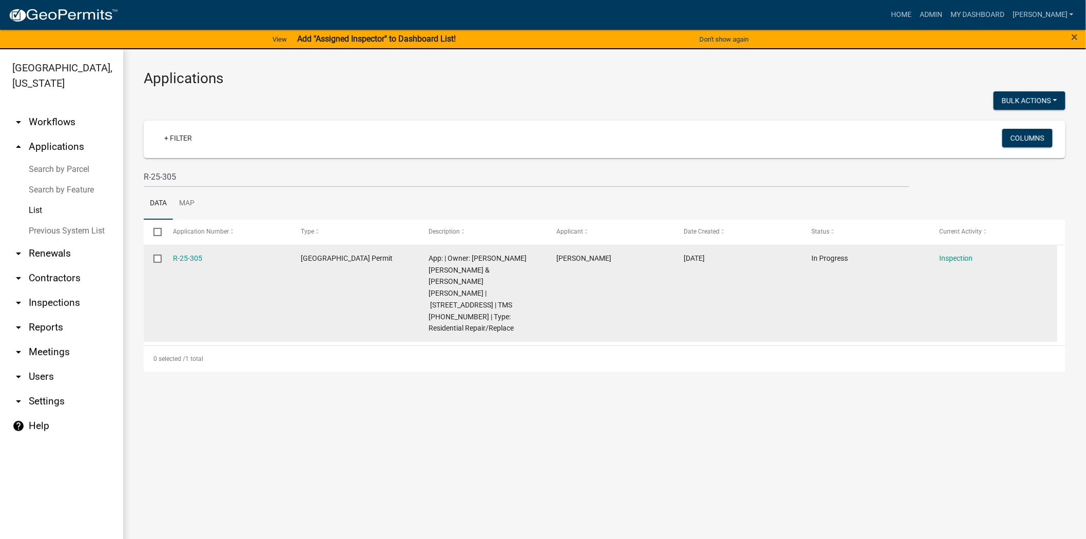
drag, startPoint x: 205, startPoint y: 261, endPoint x: 161, endPoint y: 264, distance: 44.3
click at [161, 264] on div "R-25-305 Jasper County Building Permit App: | Owner: BARONE DOUG AMES & LAURA A…" at bounding box center [600, 293] width 913 height 96
copy div "R-25-305"
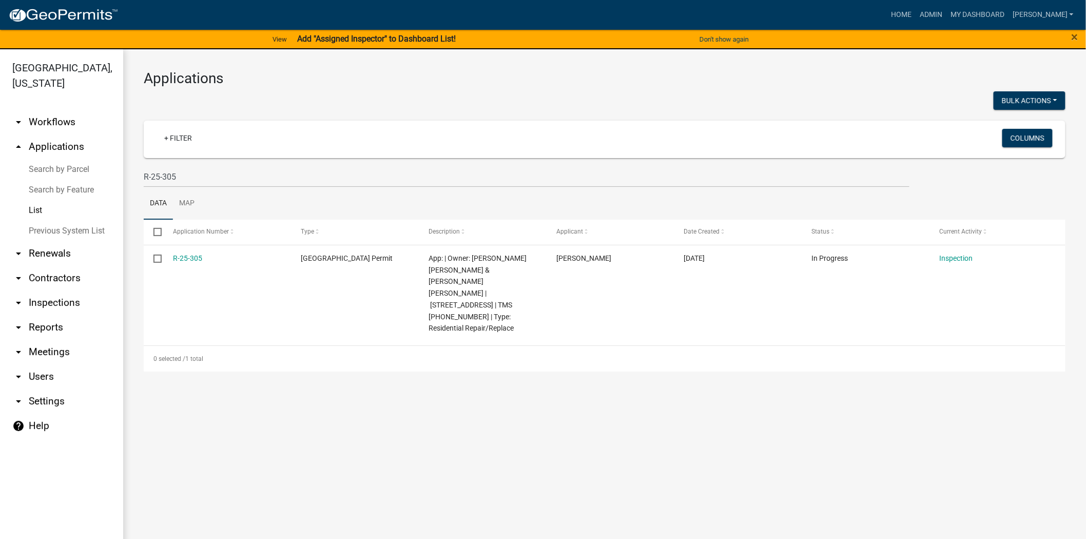
drag, startPoint x: 237, startPoint y: 429, endPoint x: 230, endPoint y: 309, distance: 119.7
click at [237, 412] on main "Applications Bulk Actions Void + Filter Columns R-25-305 Data Map Select Applic…" at bounding box center [604, 300] width 962 height 502
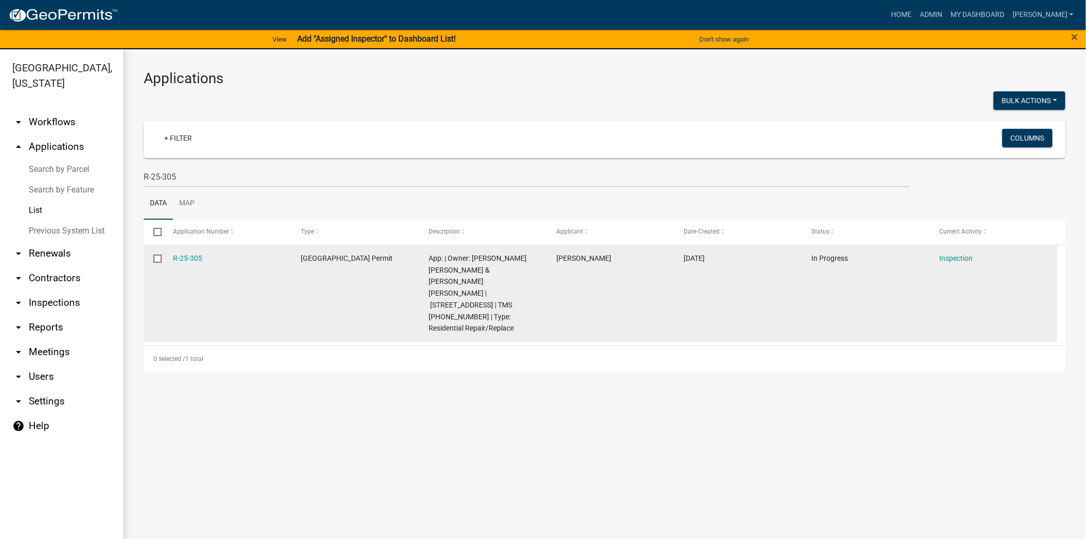
drag, startPoint x: 207, startPoint y: 258, endPoint x: 165, endPoint y: 254, distance: 41.7
click at [165, 254] on datatable-body-cell "R-25-305" at bounding box center [227, 293] width 128 height 96
copy link "R-25-305"
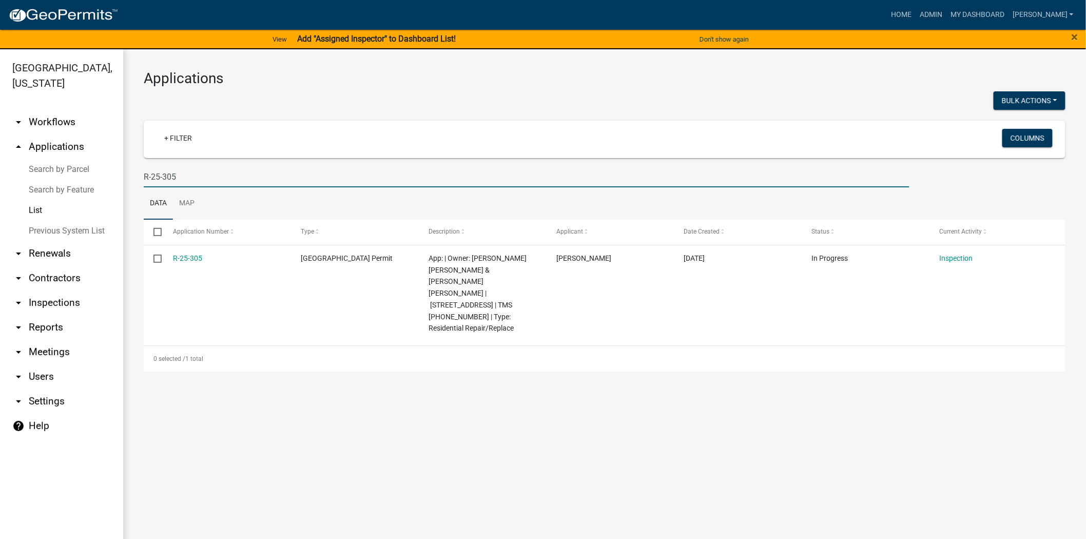
click at [217, 172] on input "R-25-305" at bounding box center [526, 176] width 765 height 21
type input "R"
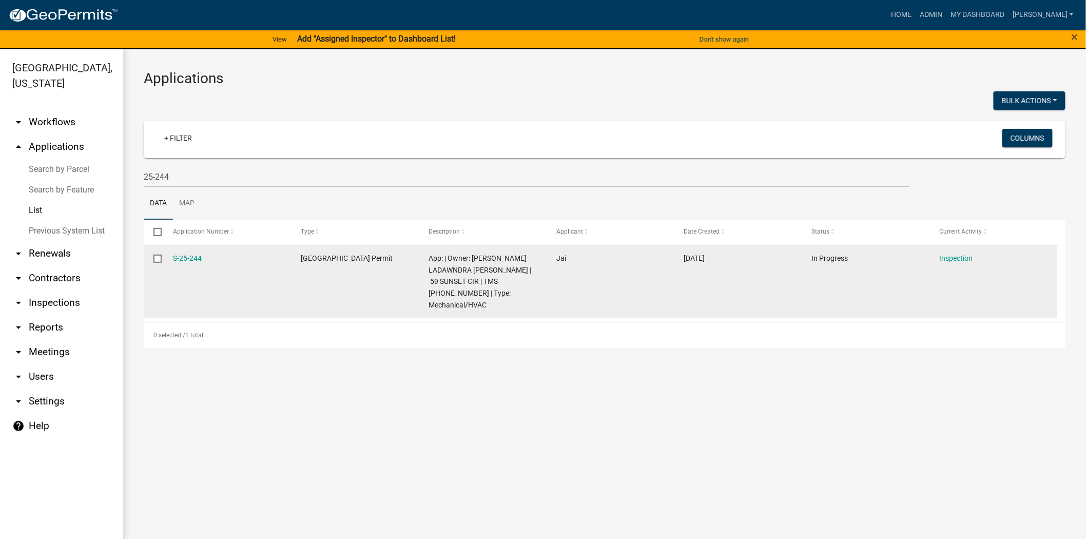
drag, startPoint x: 209, startPoint y: 258, endPoint x: 168, endPoint y: 255, distance: 40.6
click at [168, 255] on datatable-body-cell "S-25-244" at bounding box center [227, 281] width 128 height 73
copy link "S-25-244"
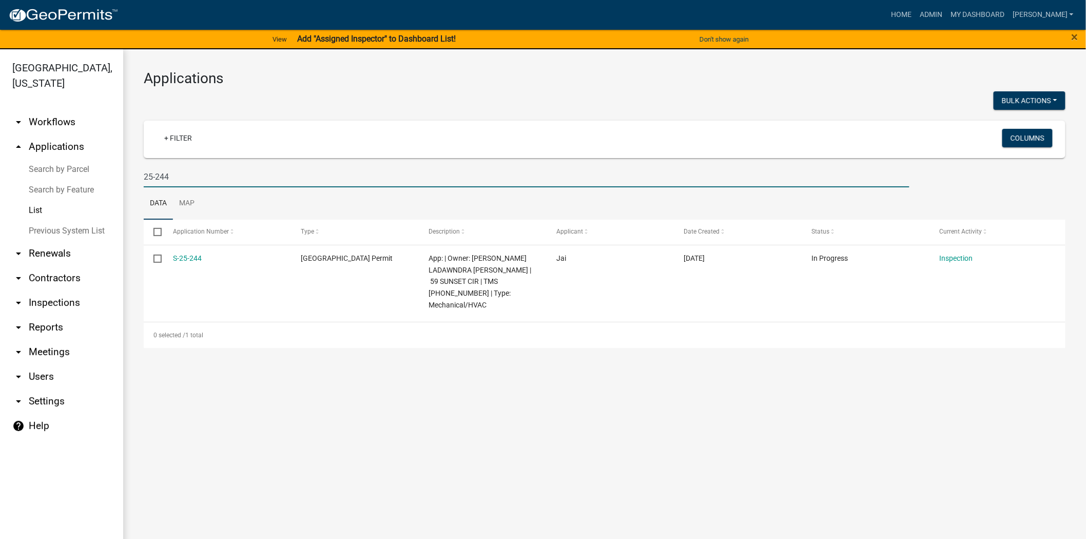
click at [219, 172] on input "25-244" at bounding box center [526, 176] width 765 height 21
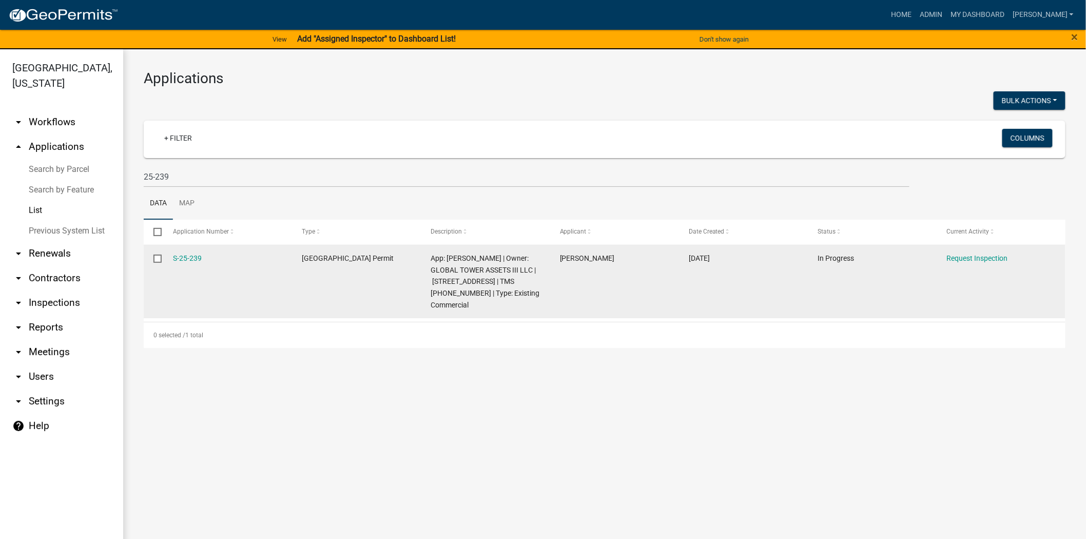
drag, startPoint x: 211, startPoint y: 262, endPoint x: 163, endPoint y: 257, distance: 48.4
click at [163, 257] on datatable-body-cell "S-25-239" at bounding box center [227, 281] width 129 height 73
copy link "S-25-239"
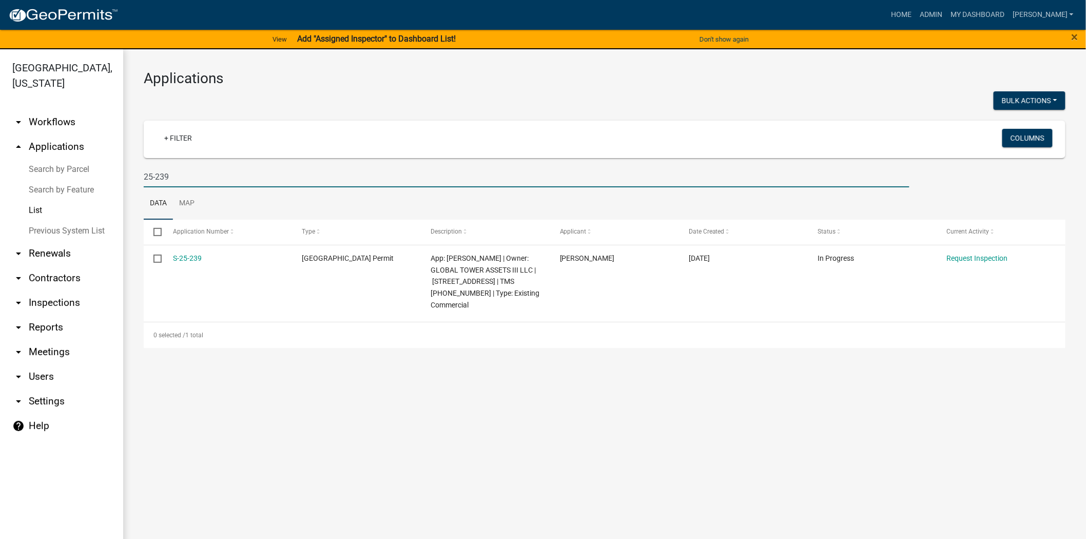
click at [247, 175] on input "25-239" at bounding box center [526, 176] width 765 height 21
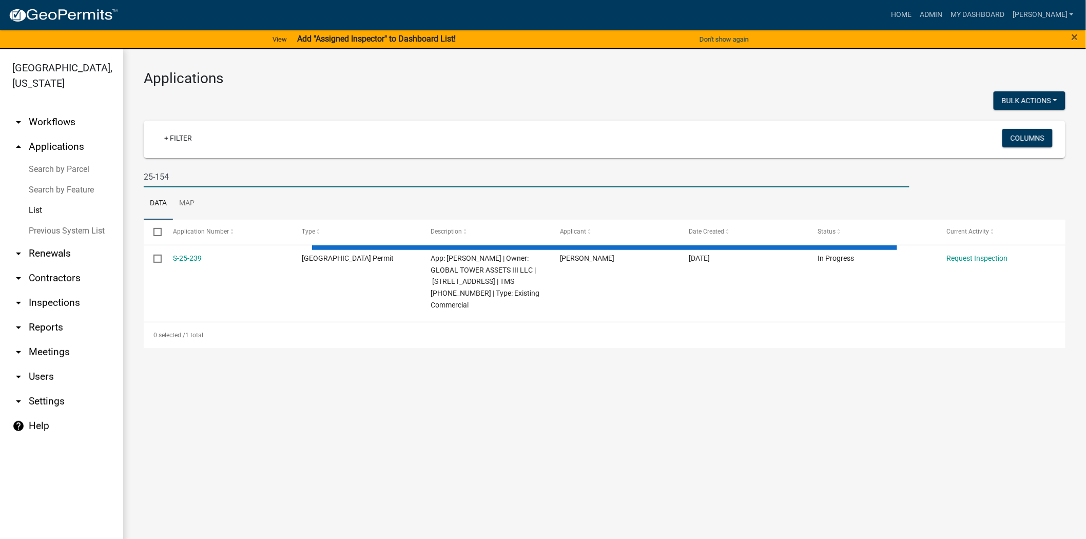
type input "25-154"
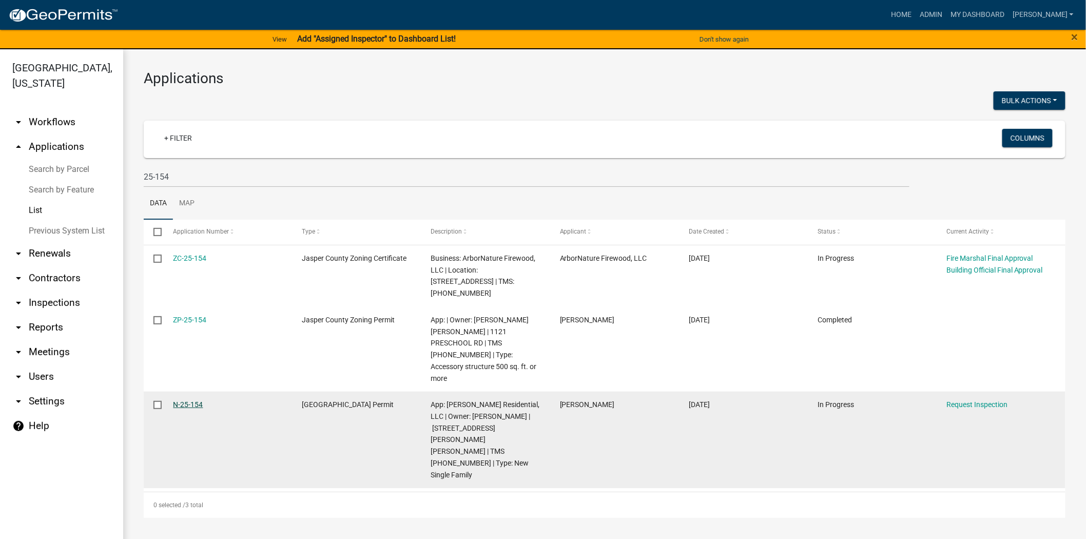
drag, startPoint x: 218, startPoint y: 373, endPoint x: 173, endPoint y: 382, distance: 45.9
click at [173, 391] on datatable-body-cell "N-25-154" at bounding box center [227, 439] width 129 height 96
copy link "N-25-154"
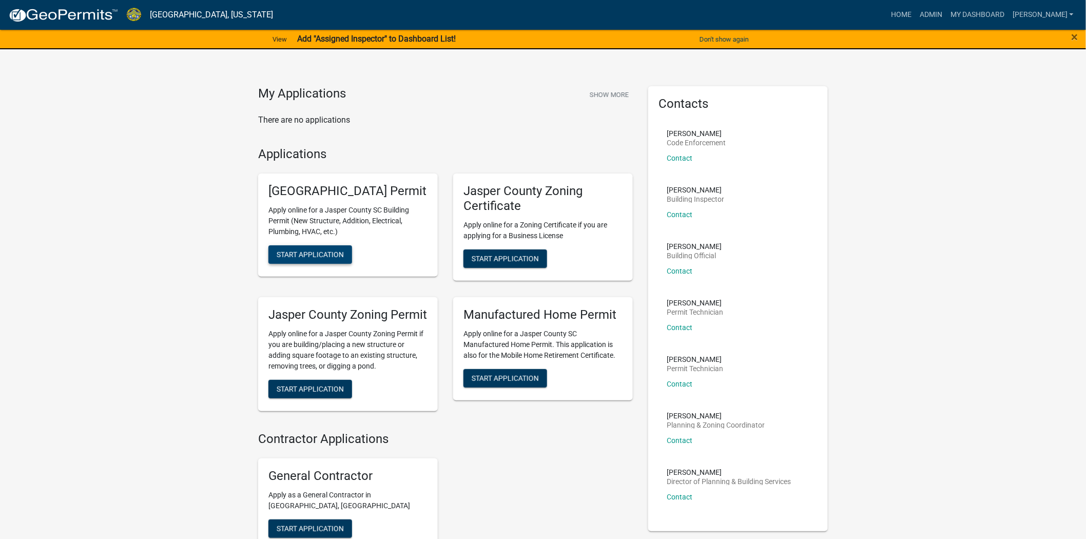
click at [303, 259] on span "Start Application" at bounding box center [310, 254] width 67 height 8
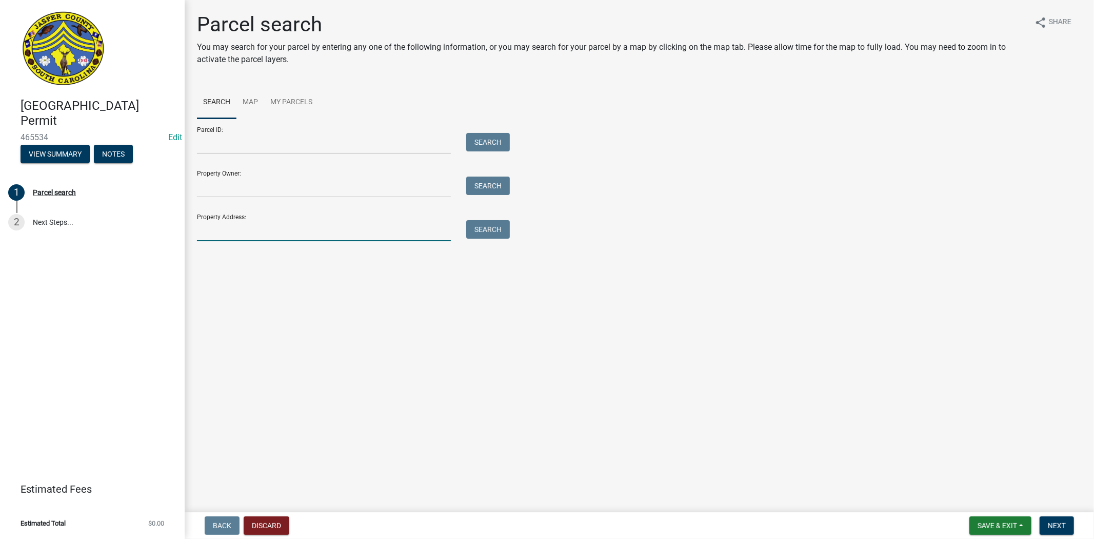
click at [221, 238] on input "Property Address:" at bounding box center [324, 230] width 254 height 21
click at [664, 238] on div "Parcel ID: Search Property Owner: Search Property Address: Search" at bounding box center [639, 180] width 885 height 123
drag, startPoint x: 275, startPoint y: 231, endPoint x: 298, endPoint y: 212, distance: 29.1
click at [275, 231] on input "Property Address:" at bounding box center [324, 230] width 254 height 21
click at [659, 229] on div "Parcel ID: Search Property Owner: Search Property Address: Search" at bounding box center [639, 180] width 885 height 123
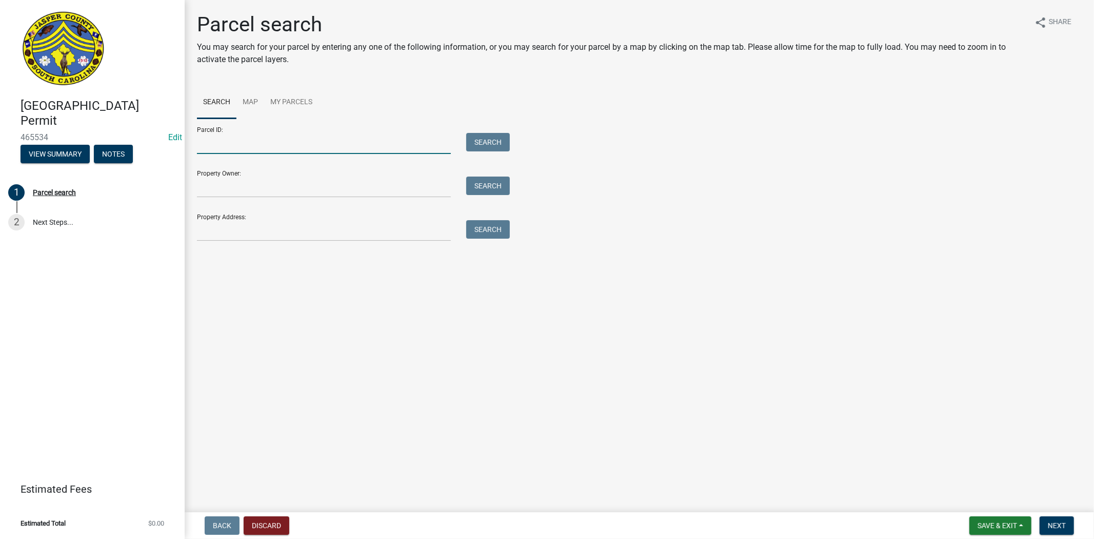
click at [202, 144] on input "Parcel ID:" at bounding box center [324, 143] width 254 height 21
paste input "041-08-03-010"
click at [237, 147] on input "041-08-03-010" at bounding box center [324, 143] width 254 height 21
click at [224, 145] on input "041-08-03010" at bounding box center [324, 143] width 254 height 21
click at [213, 146] on input "041-0803010" at bounding box center [324, 143] width 254 height 21
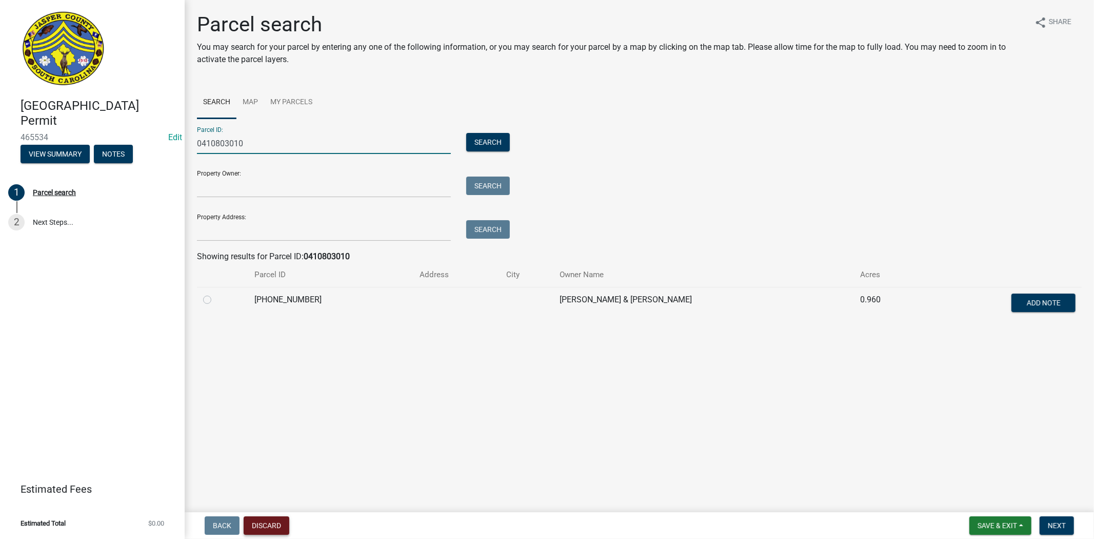
type input "0410803010"
click at [274, 520] on button "Discard" at bounding box center [267, 525] width 46 height 18
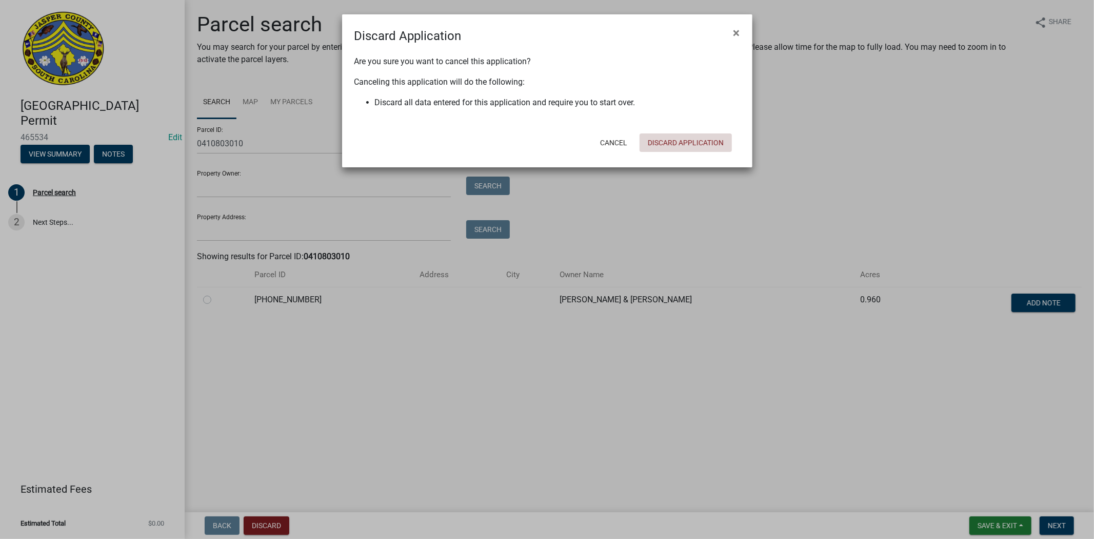
click at [680, 140] on button "Discard Application" at bounding box center [686, 142] width 92 height 18
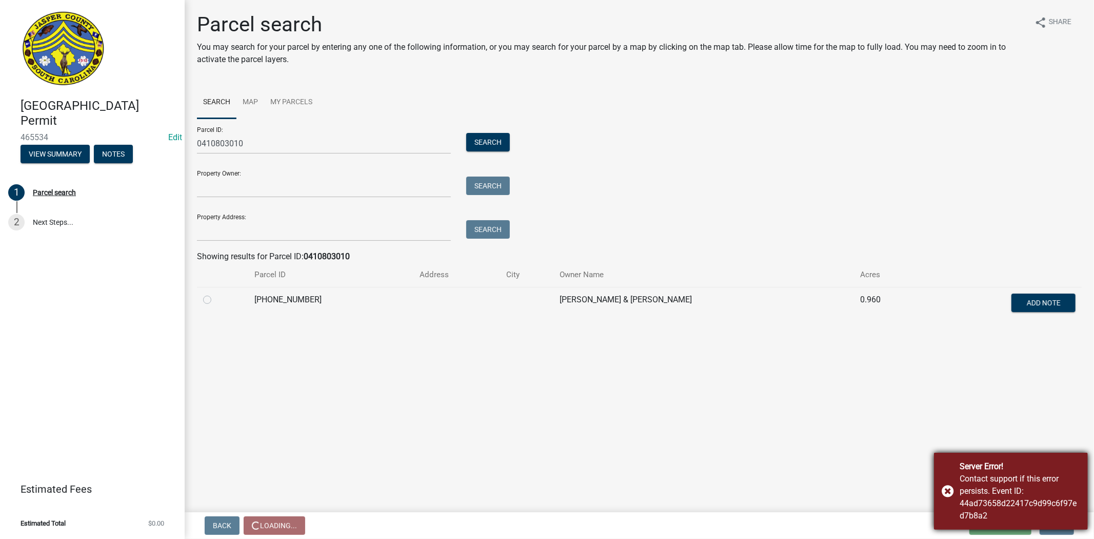
click at [961, 488] on div "Contact support if this error persists. Event ID: 44ad73658d22417c9d99c6f97ed7b…" at bounding box center [1020, 496] width 121 height 49
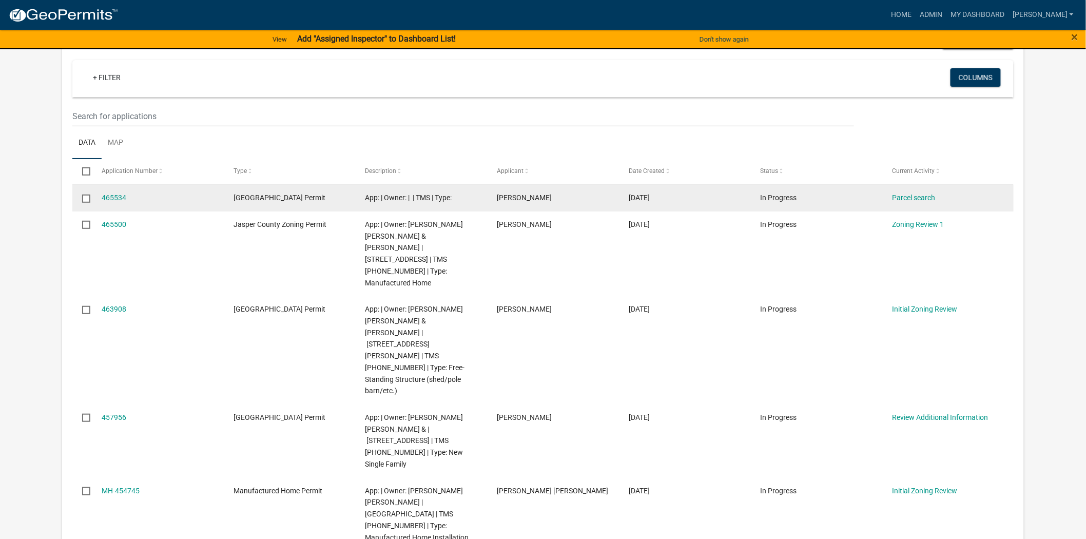
scroll to position [57, 0]
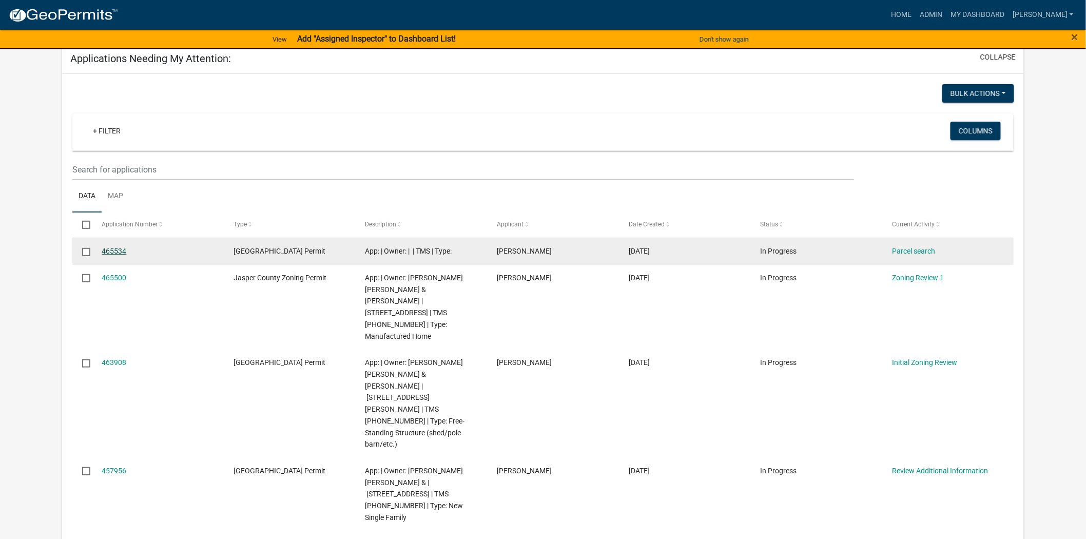
click at [108, 251] on link "465534" at bounding box center [114, 251] width 25 height 8
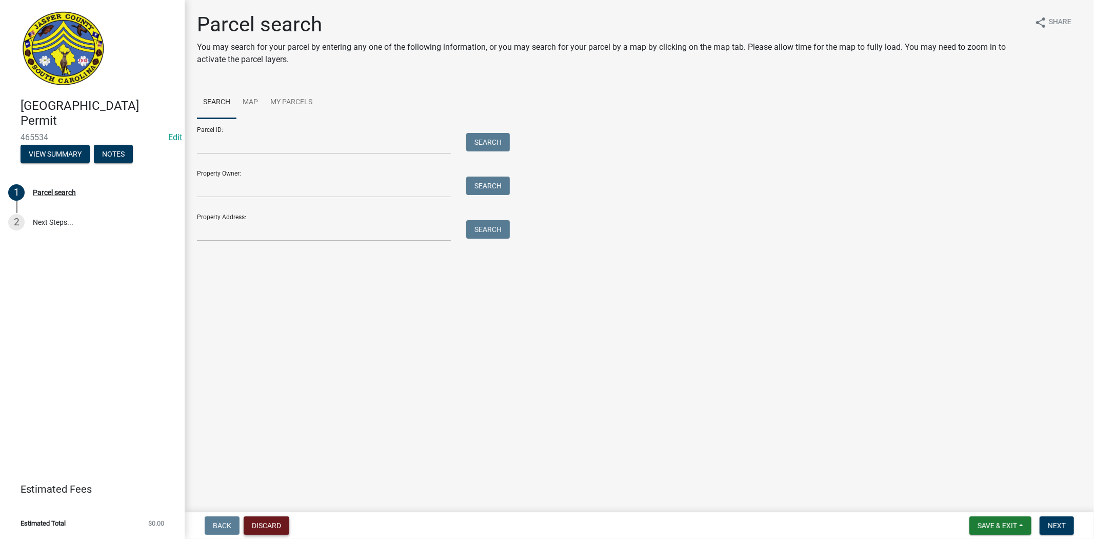
click at [261, 531] on button "Discard" at bounding box center [267, 525] width 46 height 18
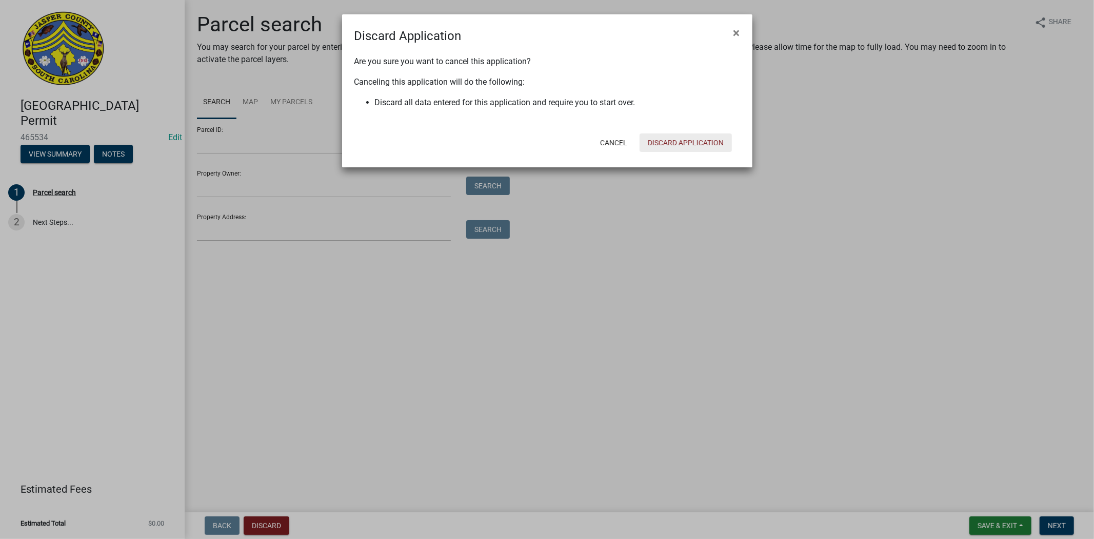
click at [681, 136] on button "Discard Application" at bounding box center [686, 142] width 92 height 18
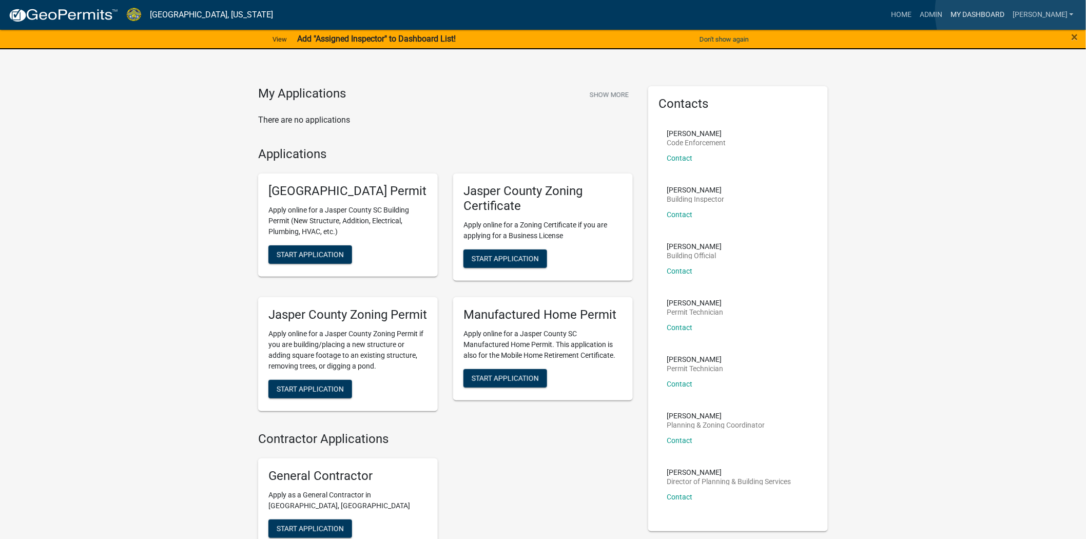
click at [1008, 12] on link "My Dashboard" at bounding box center [977, 14] width 62 height 19
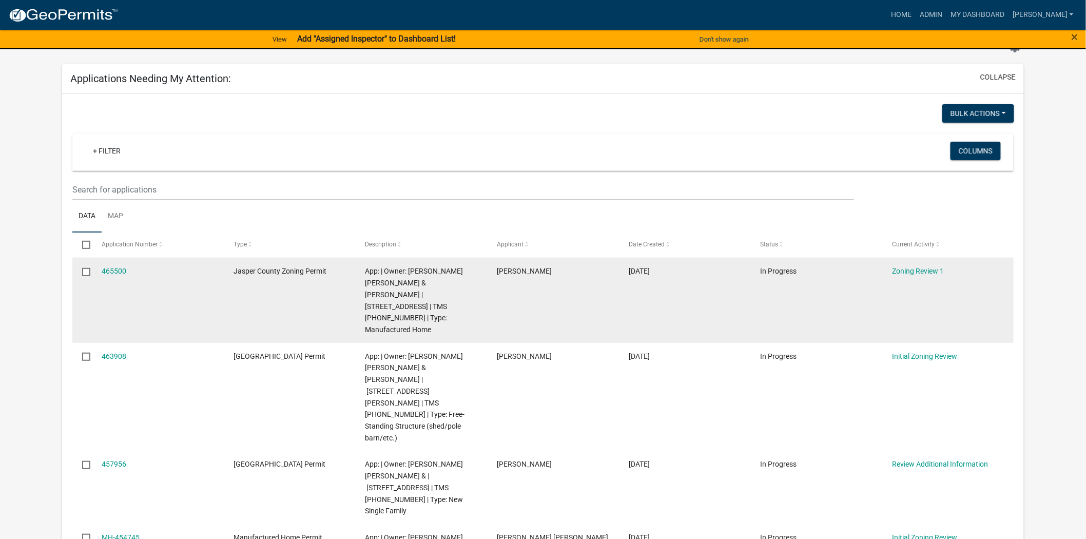
scroll to position [57, 0]
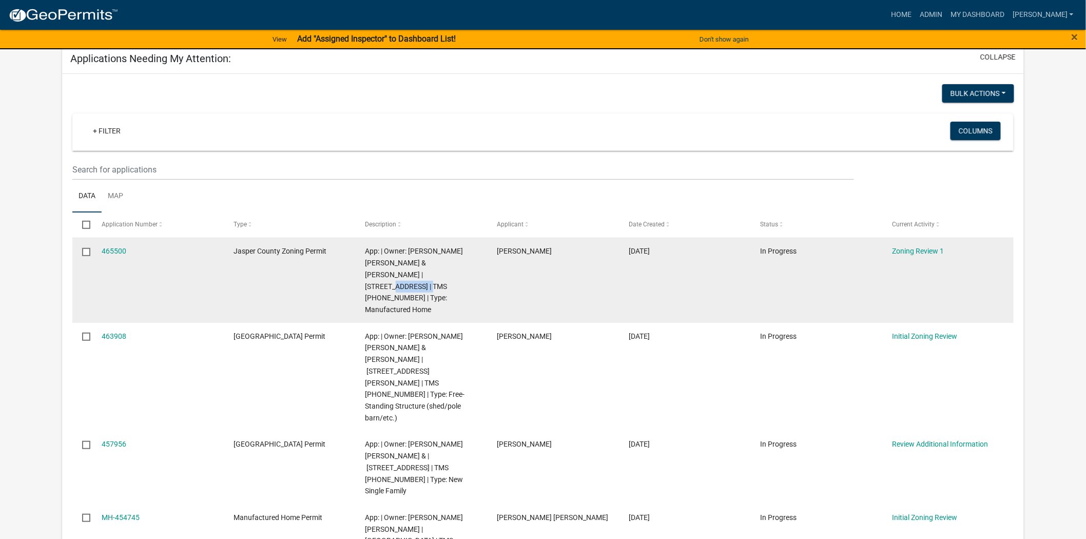
drag, startPoint x: 393, startPoint y: 274, endPoint x: 438, endPoint y: 274, distance: 44.6
click at [438, 274] on span "App: | Owner: [PERSON_NAME] [PERSON_NAME] & [PERSON_NAME] | [STREET_ADDRESS] | …" at bounding box center [414, 280] width 98 height 67
copy span "046-00-06-178"
